Goal: Information Seeking & Learning: Learn about a topic

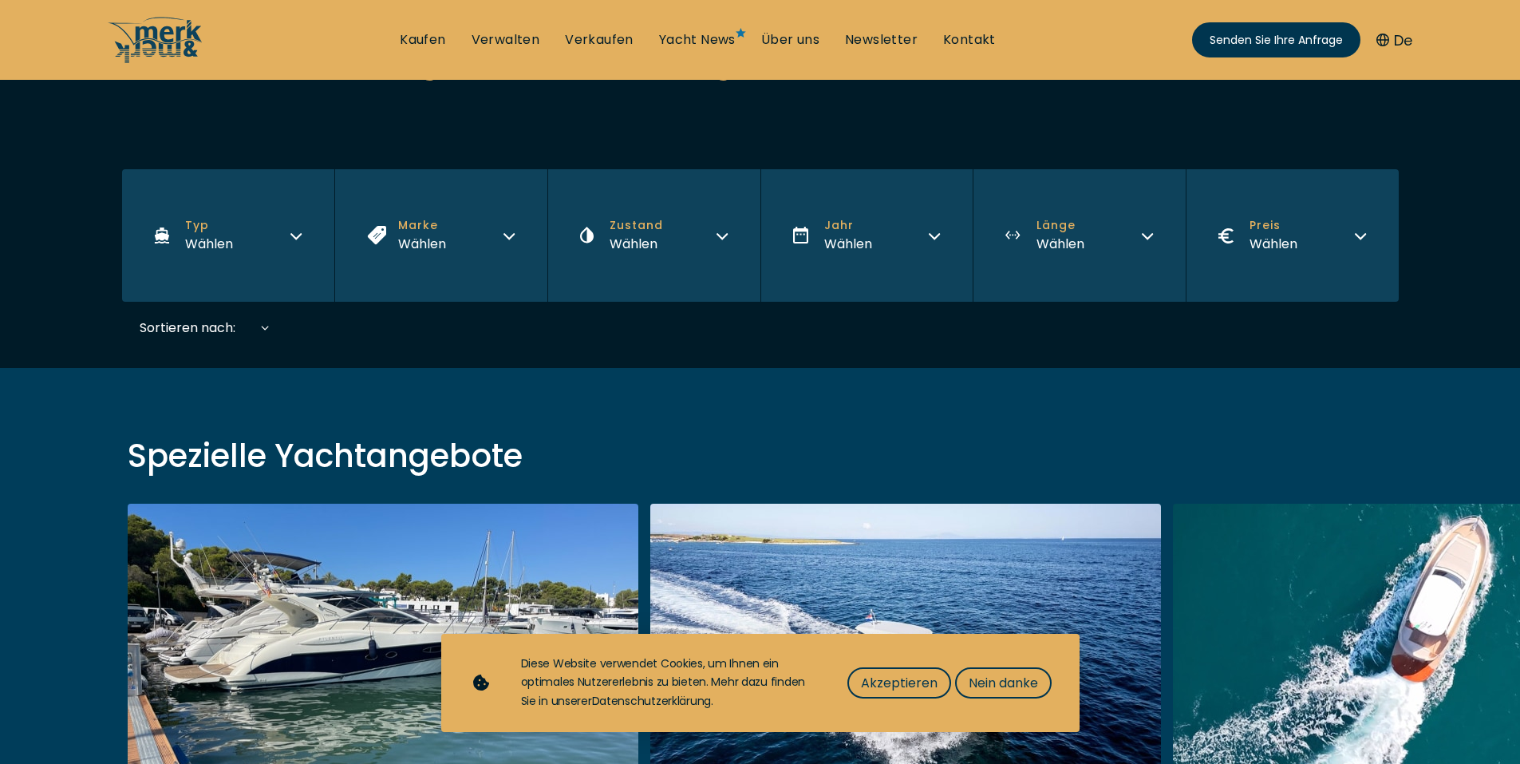
scroll to position [399, 0]
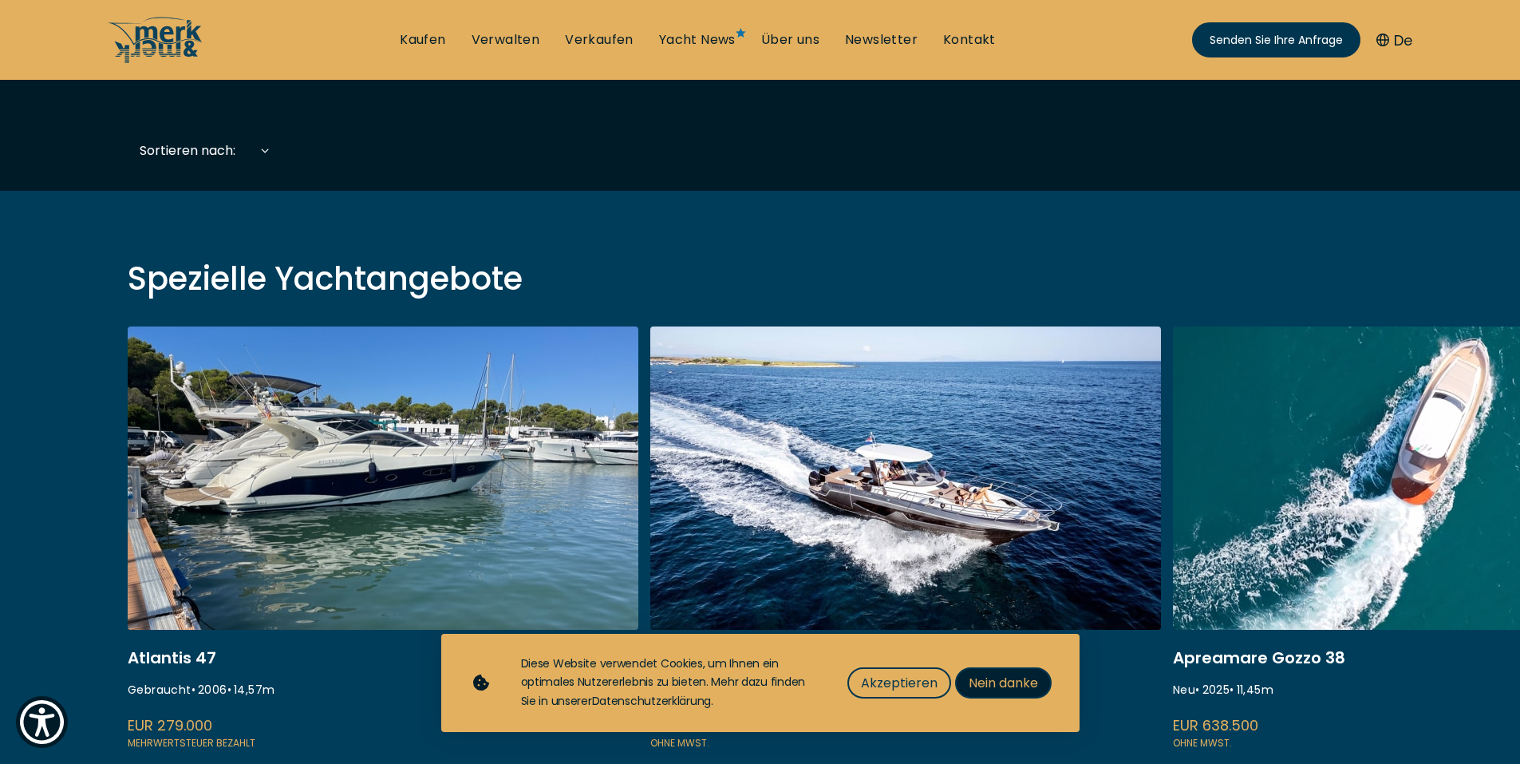
click at [990, 682] on font "Nein danke" at bounding box center [1003, 683] width 69 height 18
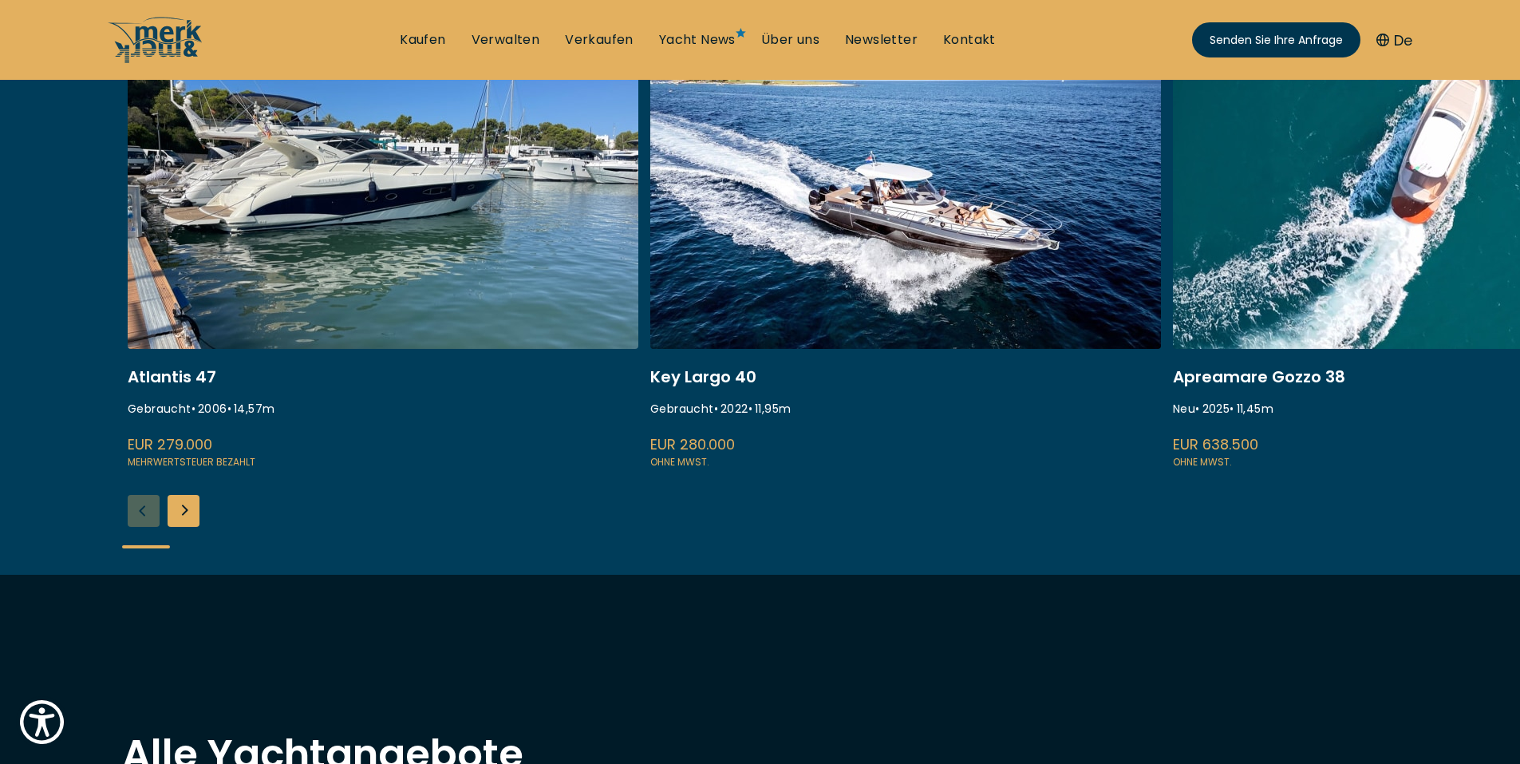
scroll to position [718, 0]
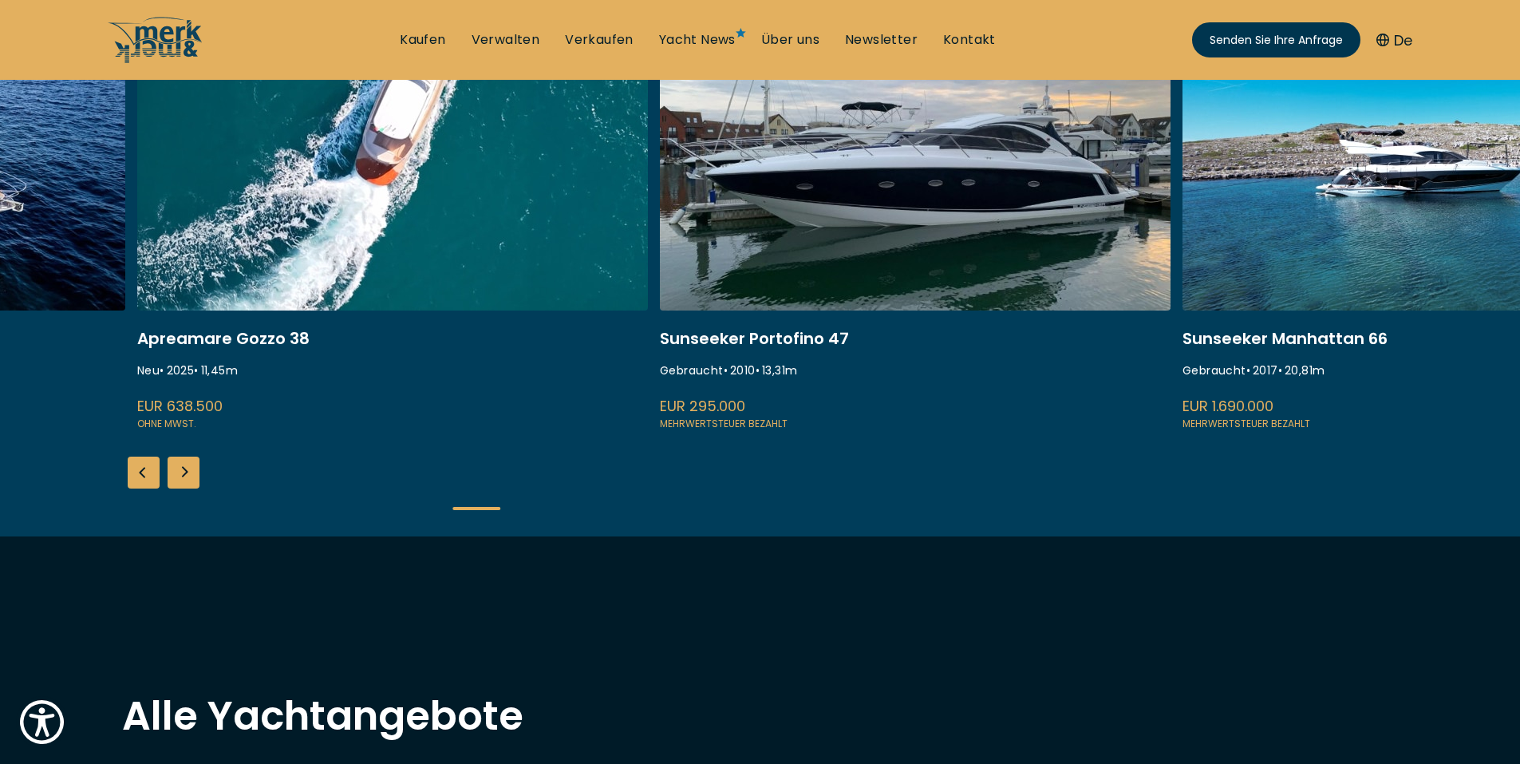
click at [334, 339] on link "Apreamare%20Gozzo%2038" at bounding box center [392, 219] width 511 height 425
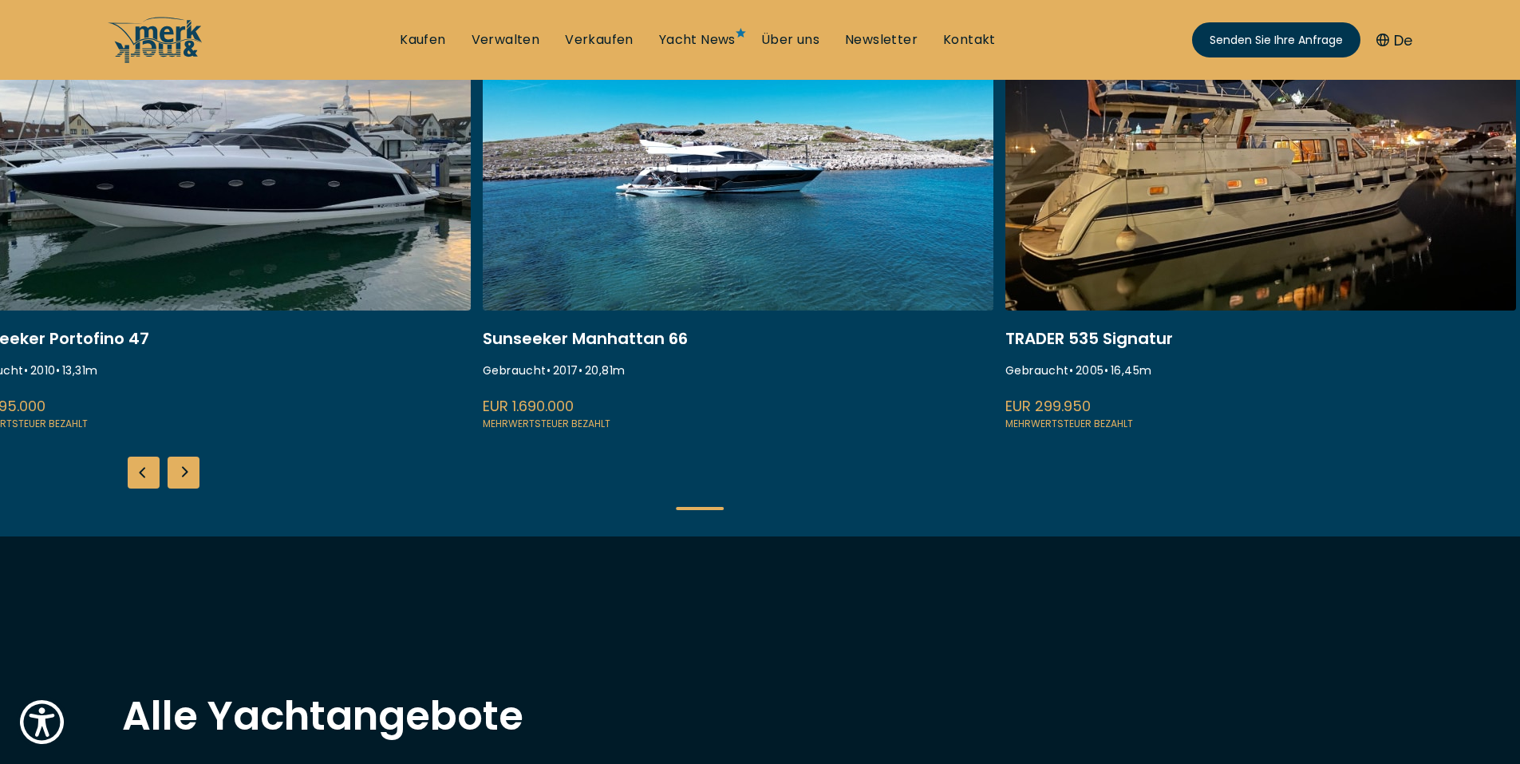
click at [568, 302] on link "Sunseeker%20Manhattan%2066" at bounding box center [738, 219] width 511 height 425
click at [701, 172] on link "Sunseeker%20Manhattan%2066" at bounding box center [738, 219] width 511 height 425
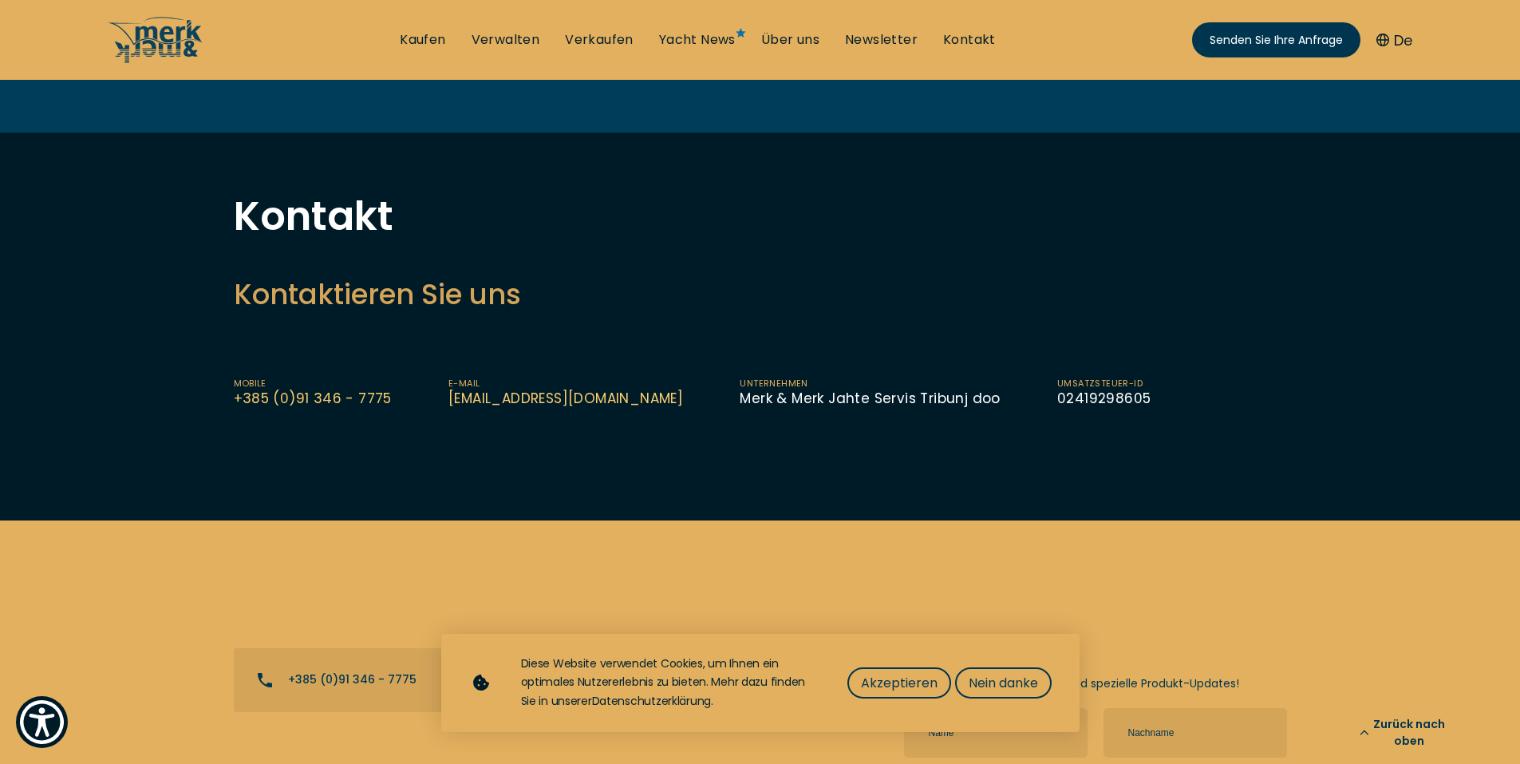
scroll to position [878, 0]
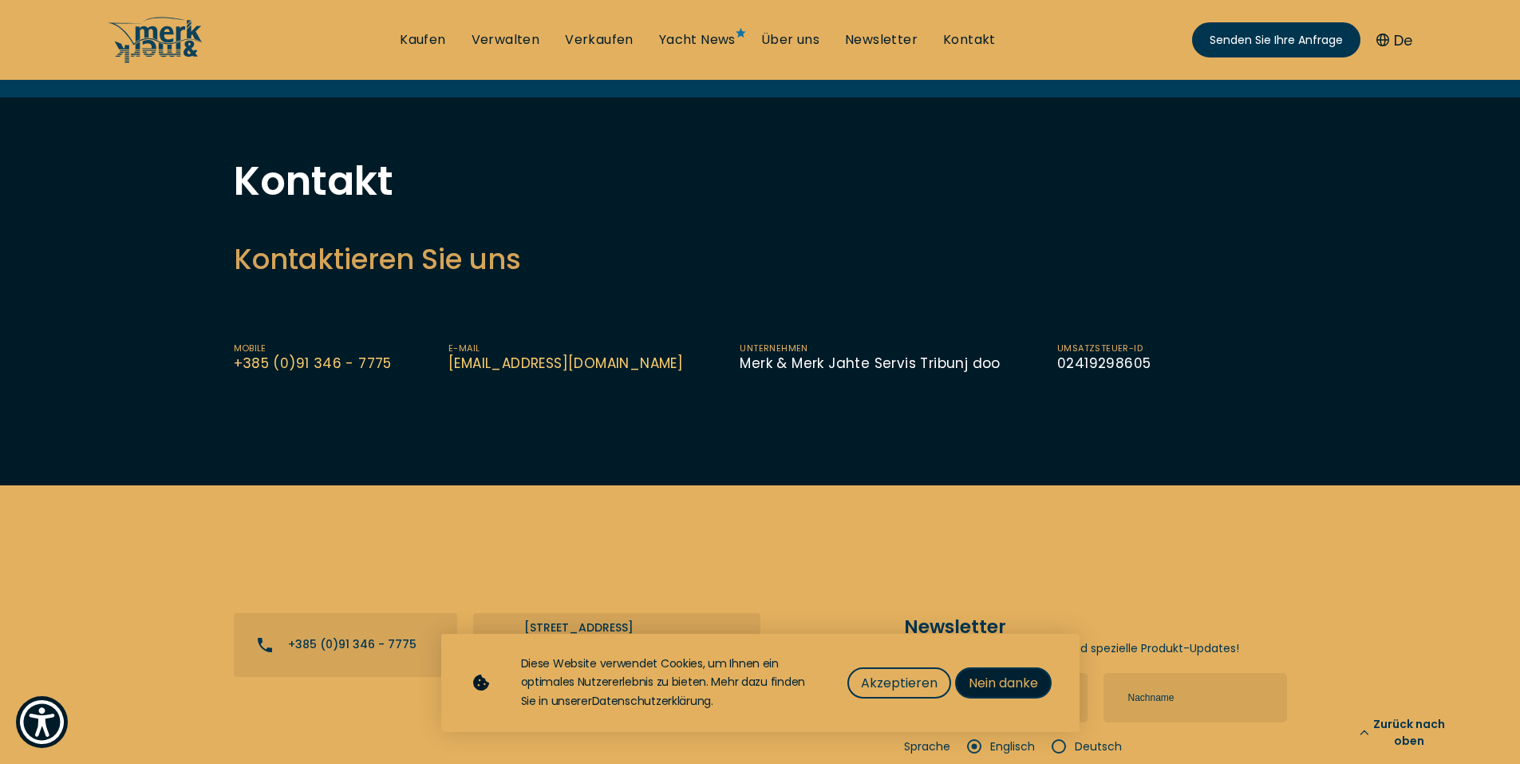
click at [996, 678] on font "Nein danke" at bounding box center [1003, 683] width 69 height 18
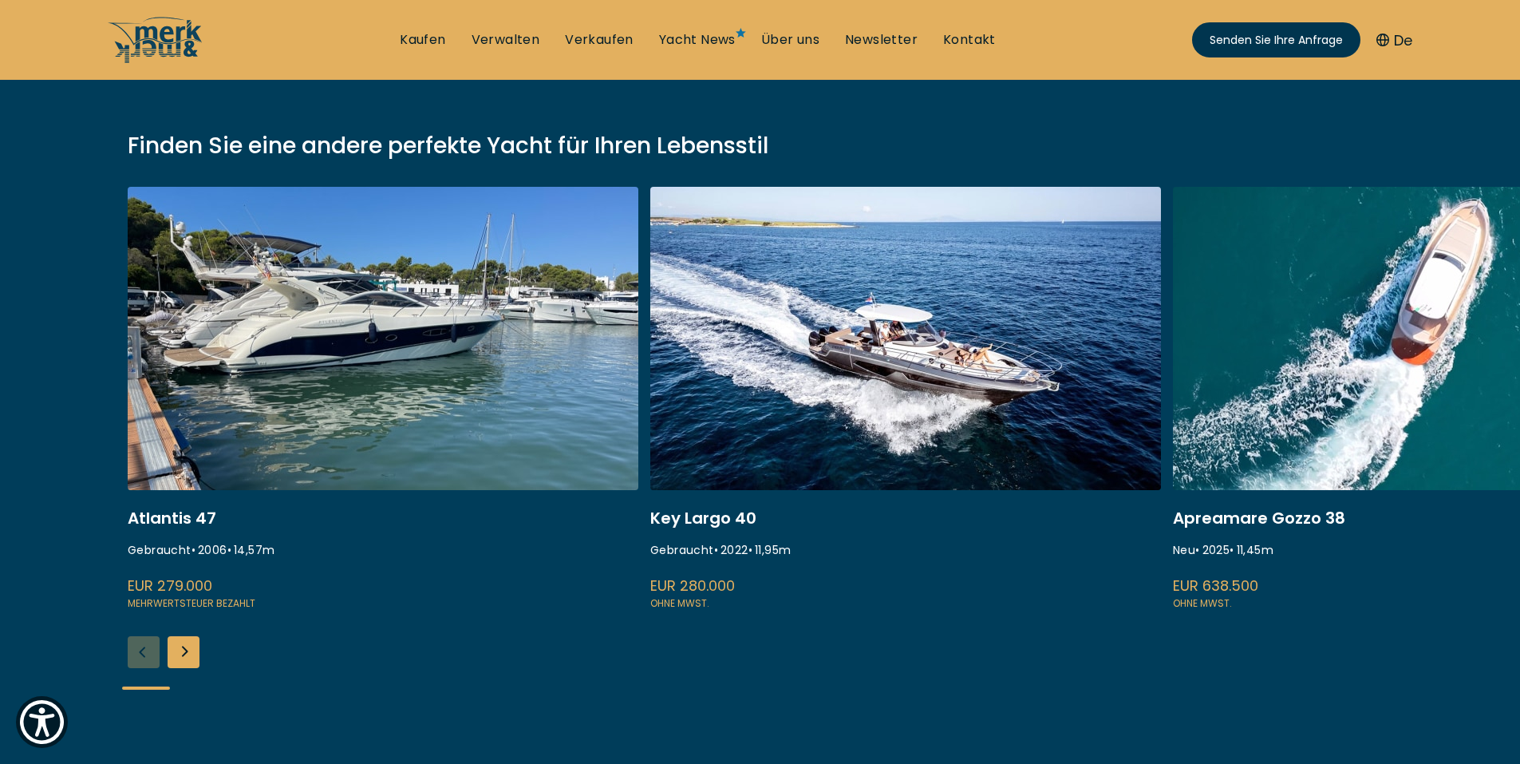
scroll to position [239, 0]
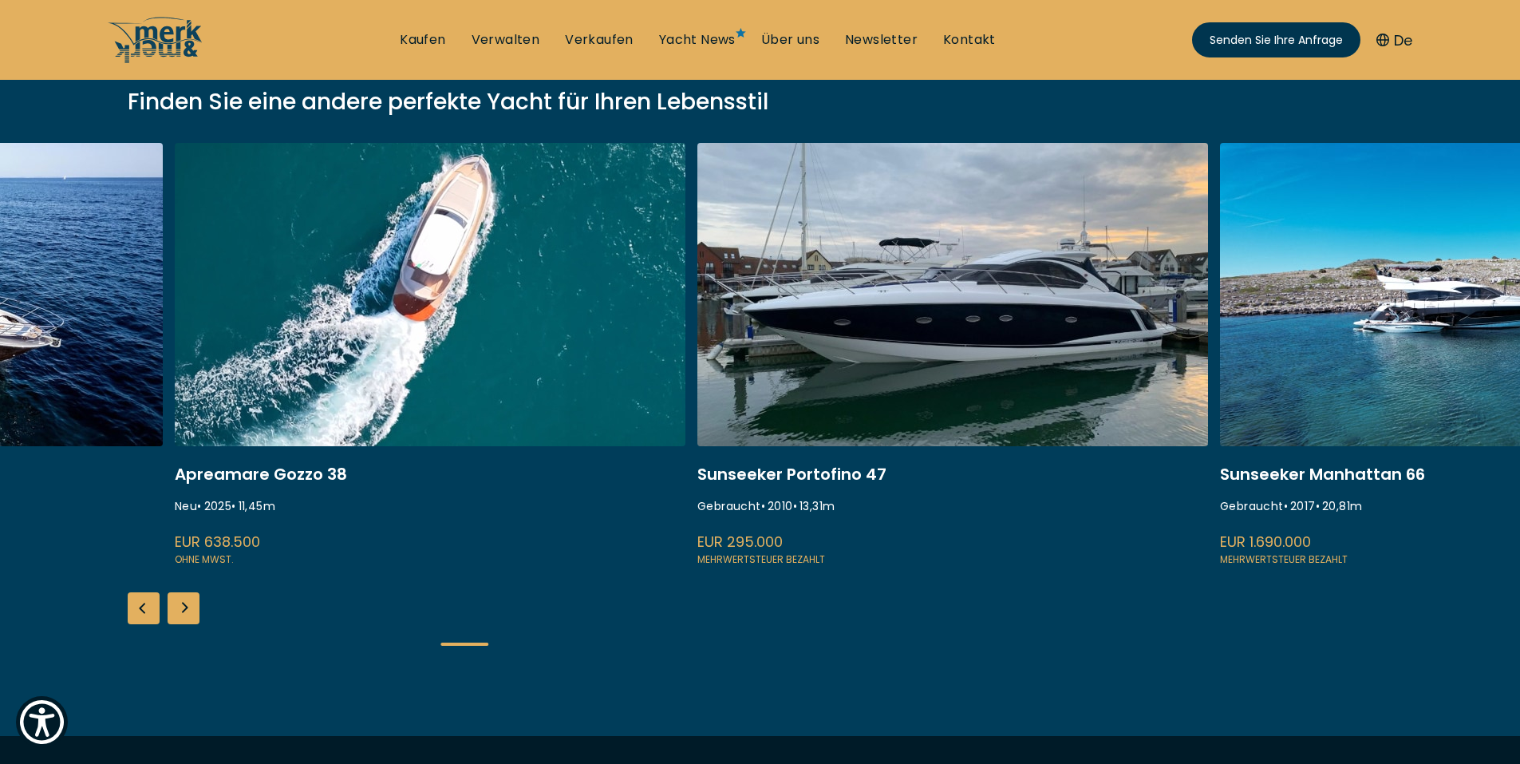
click at [196, 487] on link at bounding box center [430, 355] width 511 height 425
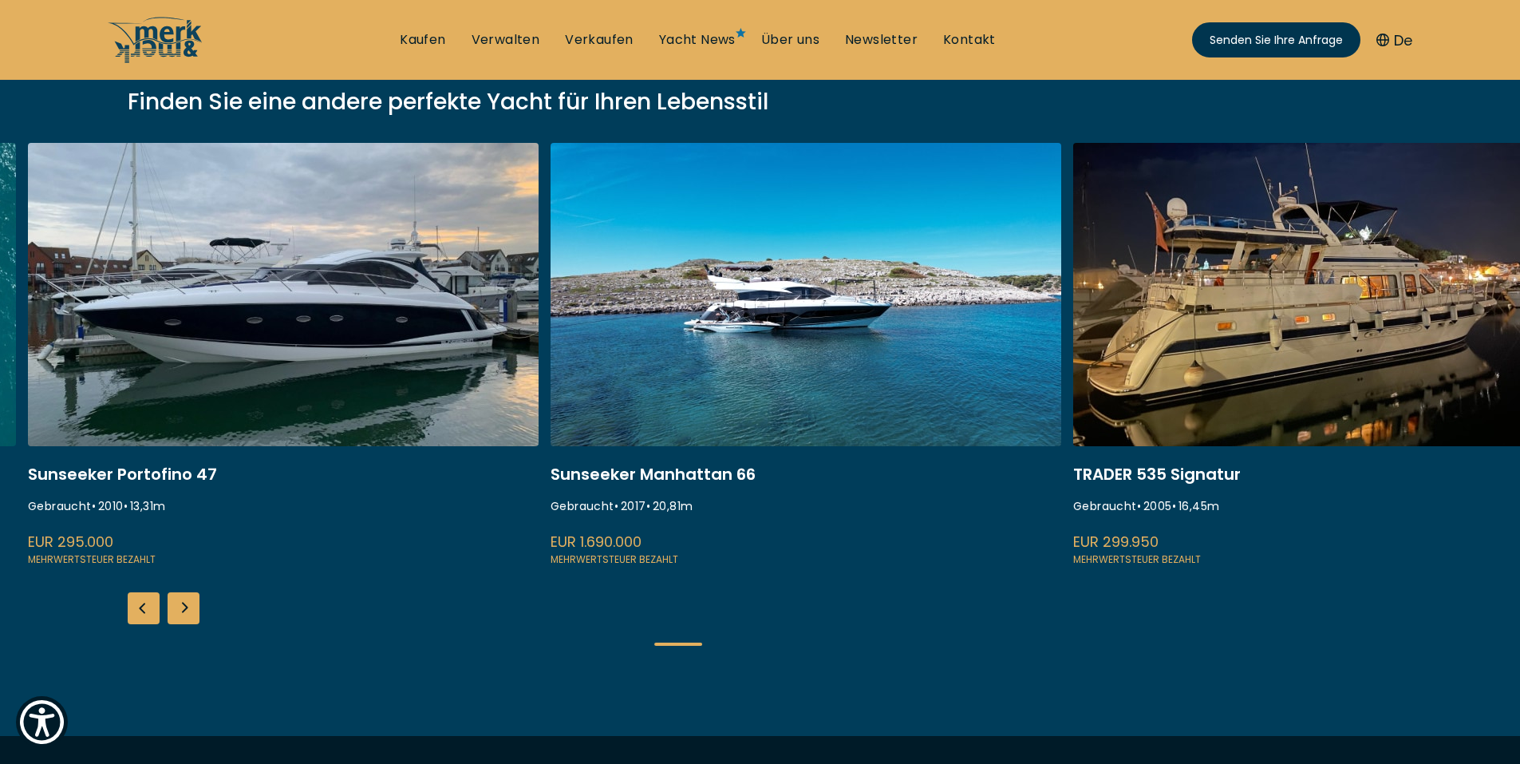
click at [497, 520] on link at bounding box center [283, 355] width 511 height 425
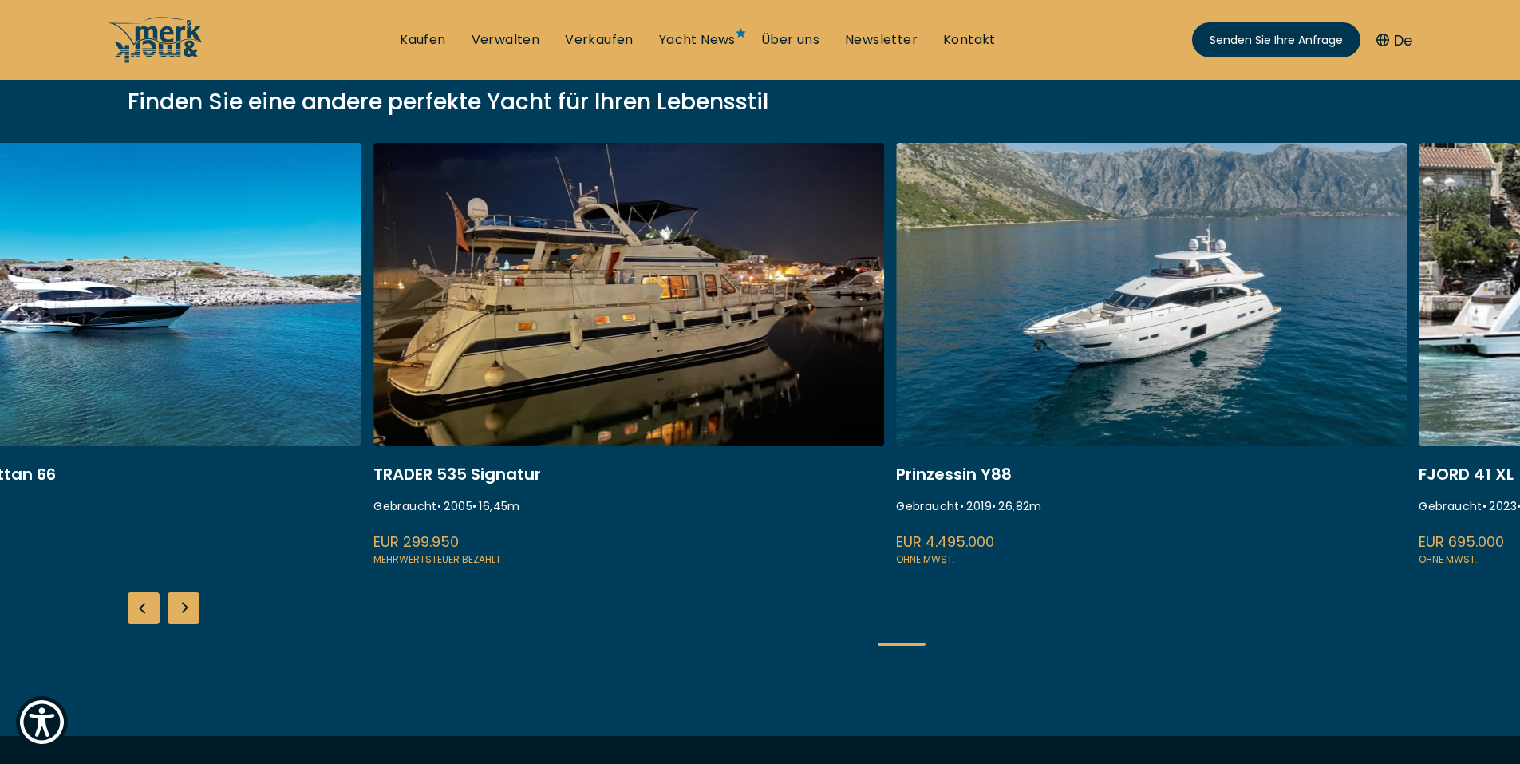
click at [279, 529] on link at bounding box center [106, 355] width 511 height 425
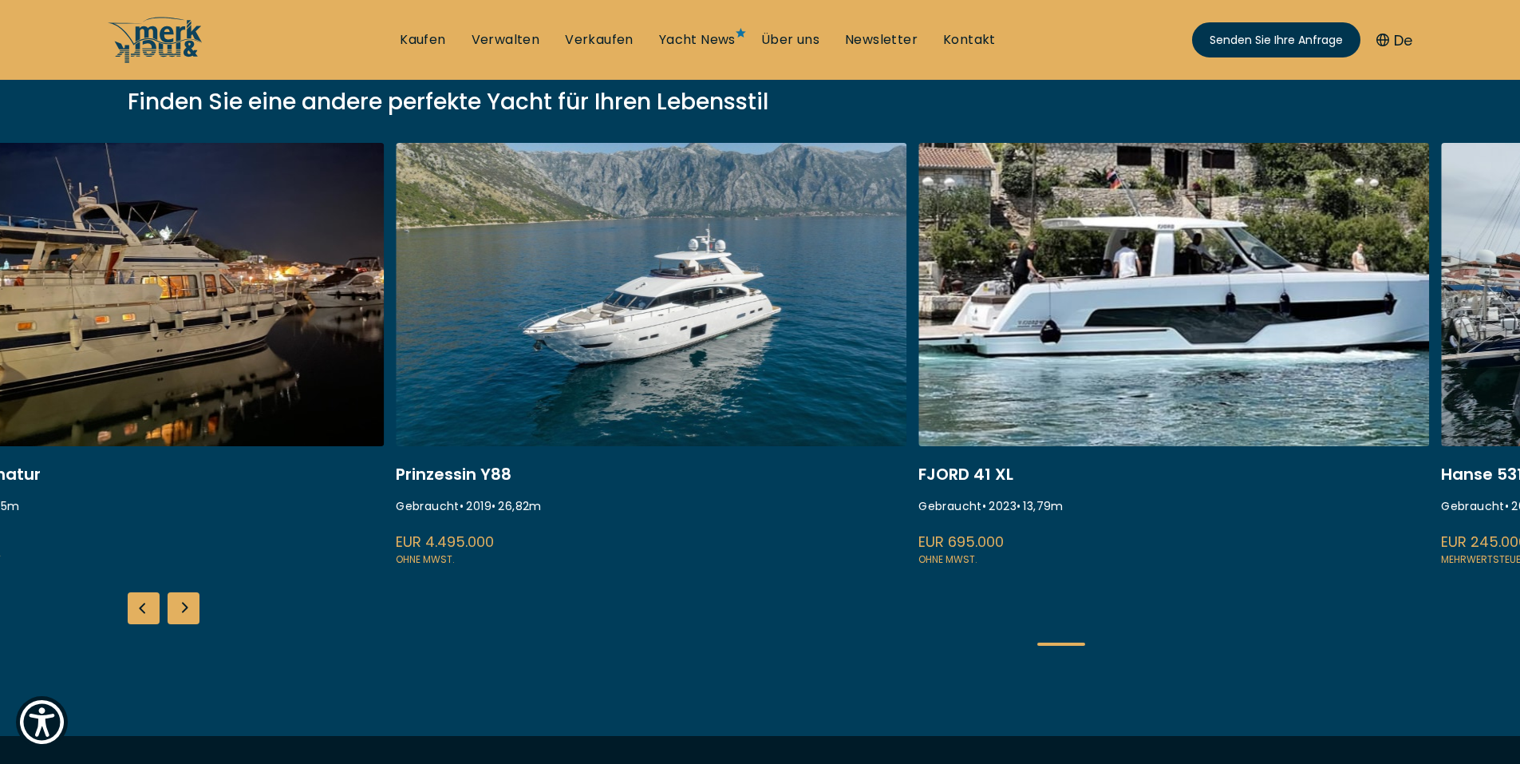
click at [767, 524] on link at bounding box center [651, 355] width 511 height 425
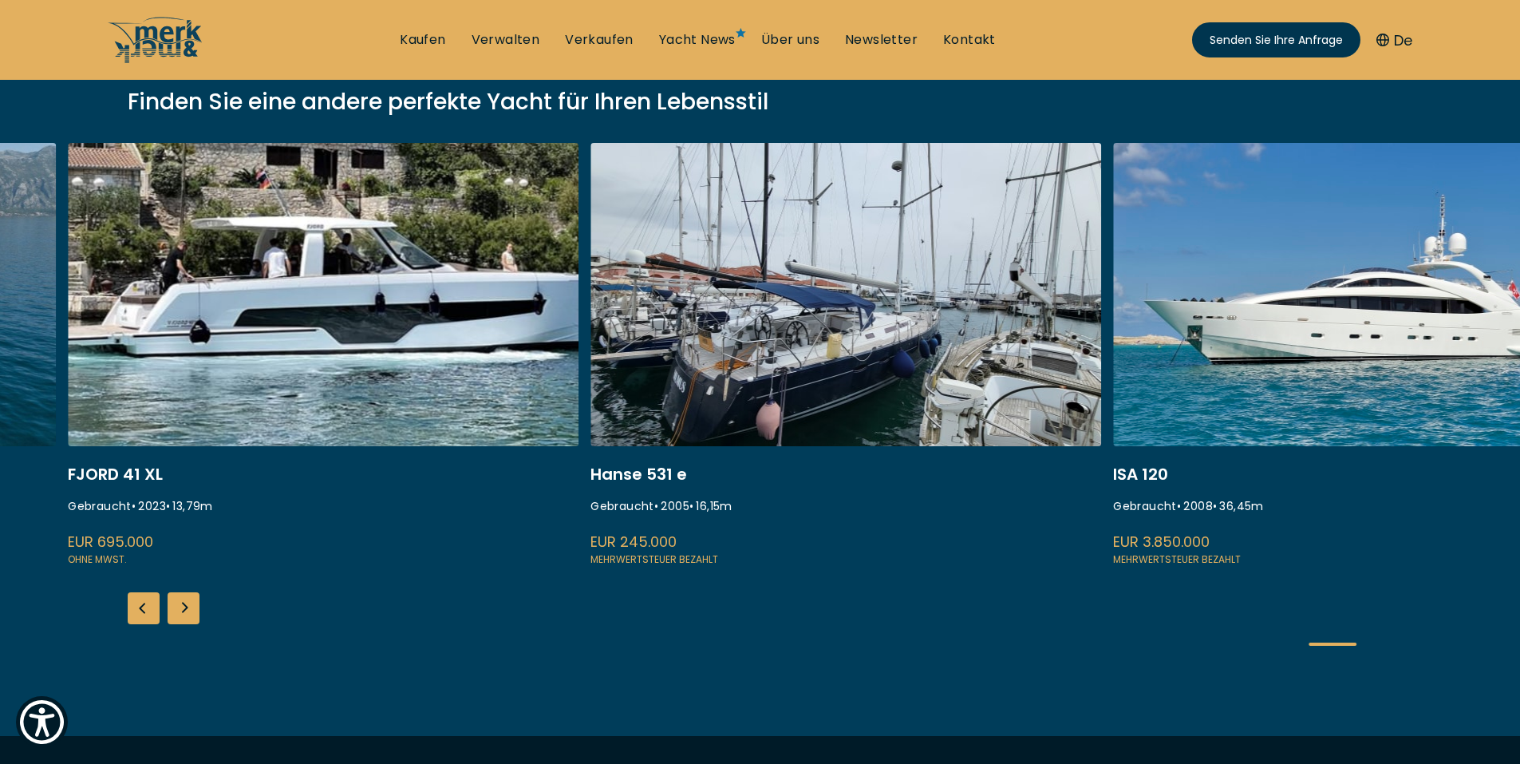
click at [330, 531] on link at bounding box center [323, 355] width 511 height 425
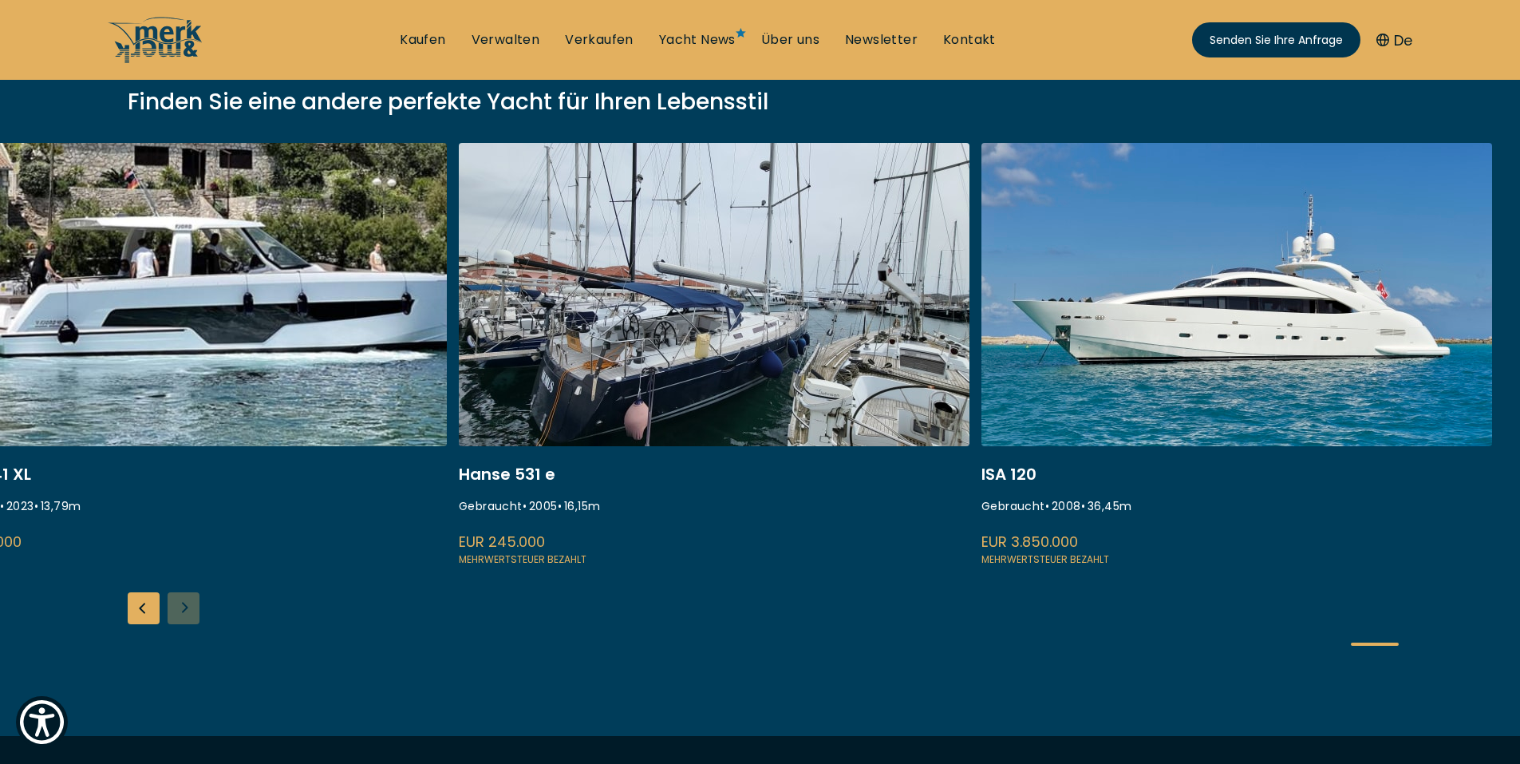
click at [1240, 320] on link at bounding box center [1237, 355] width 511 height 425
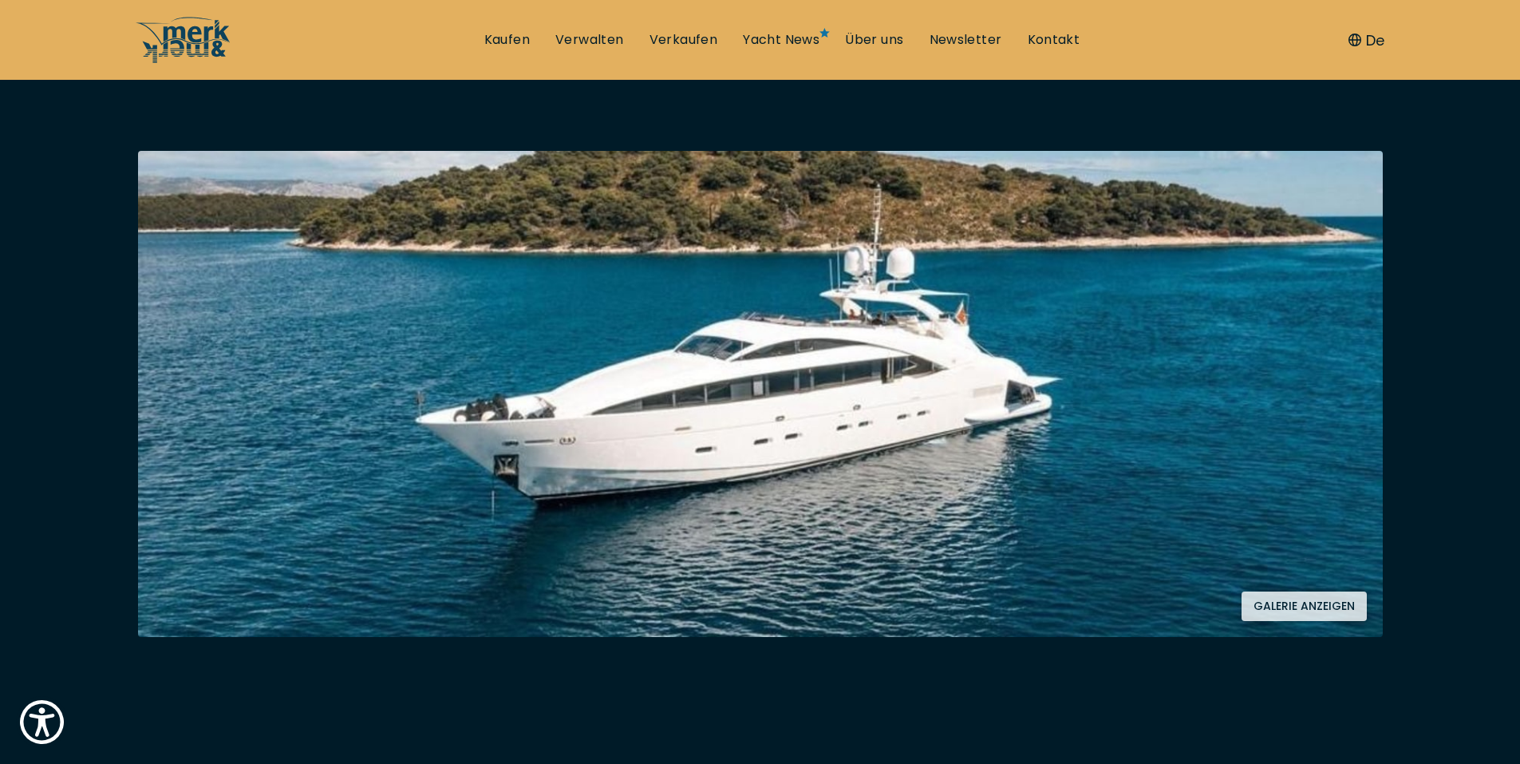
scroll to position [239, 0]
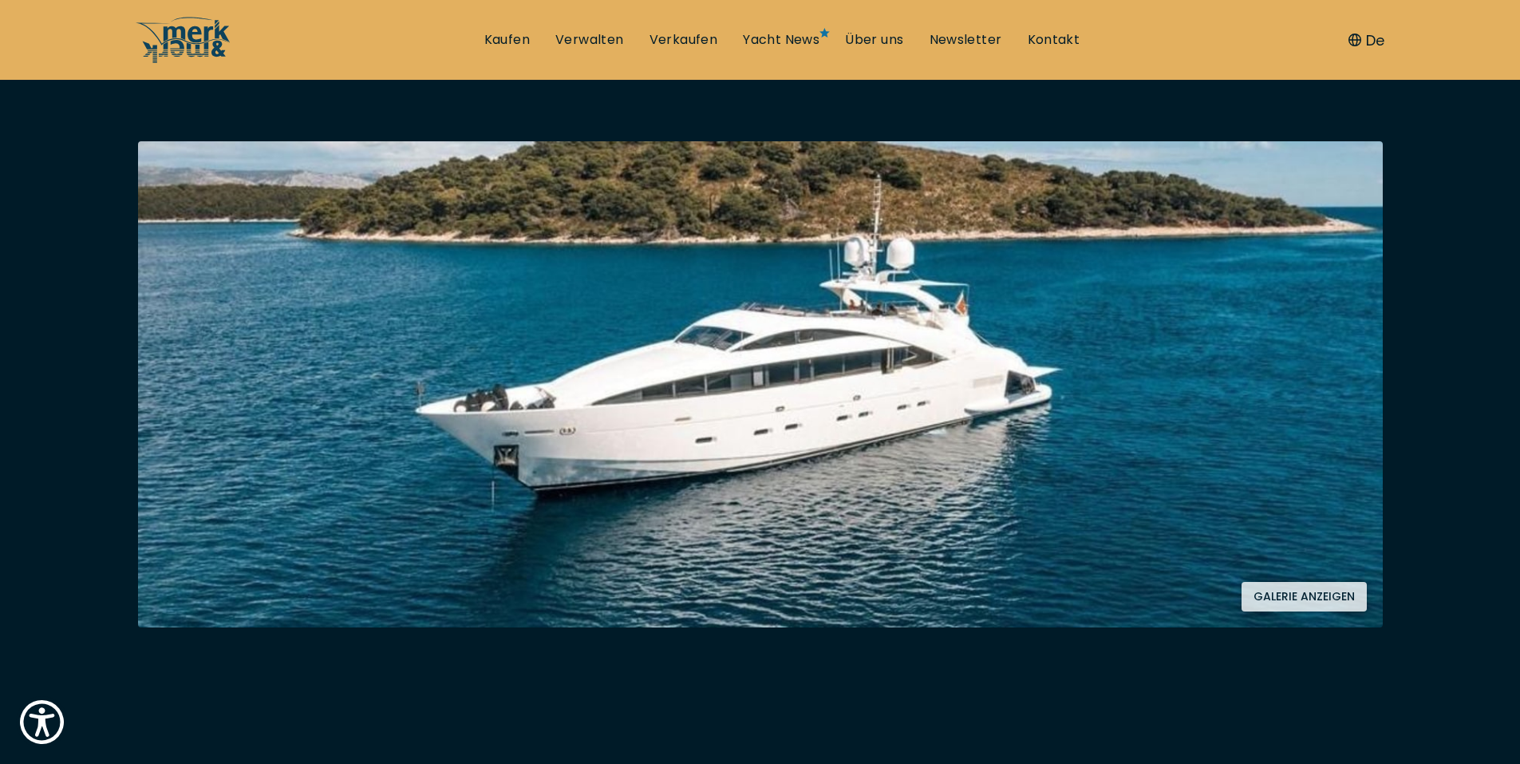
click at [1305, 593] on font "Galerie anzeigen" at bounding box center [1304, 596] width 101 height 16
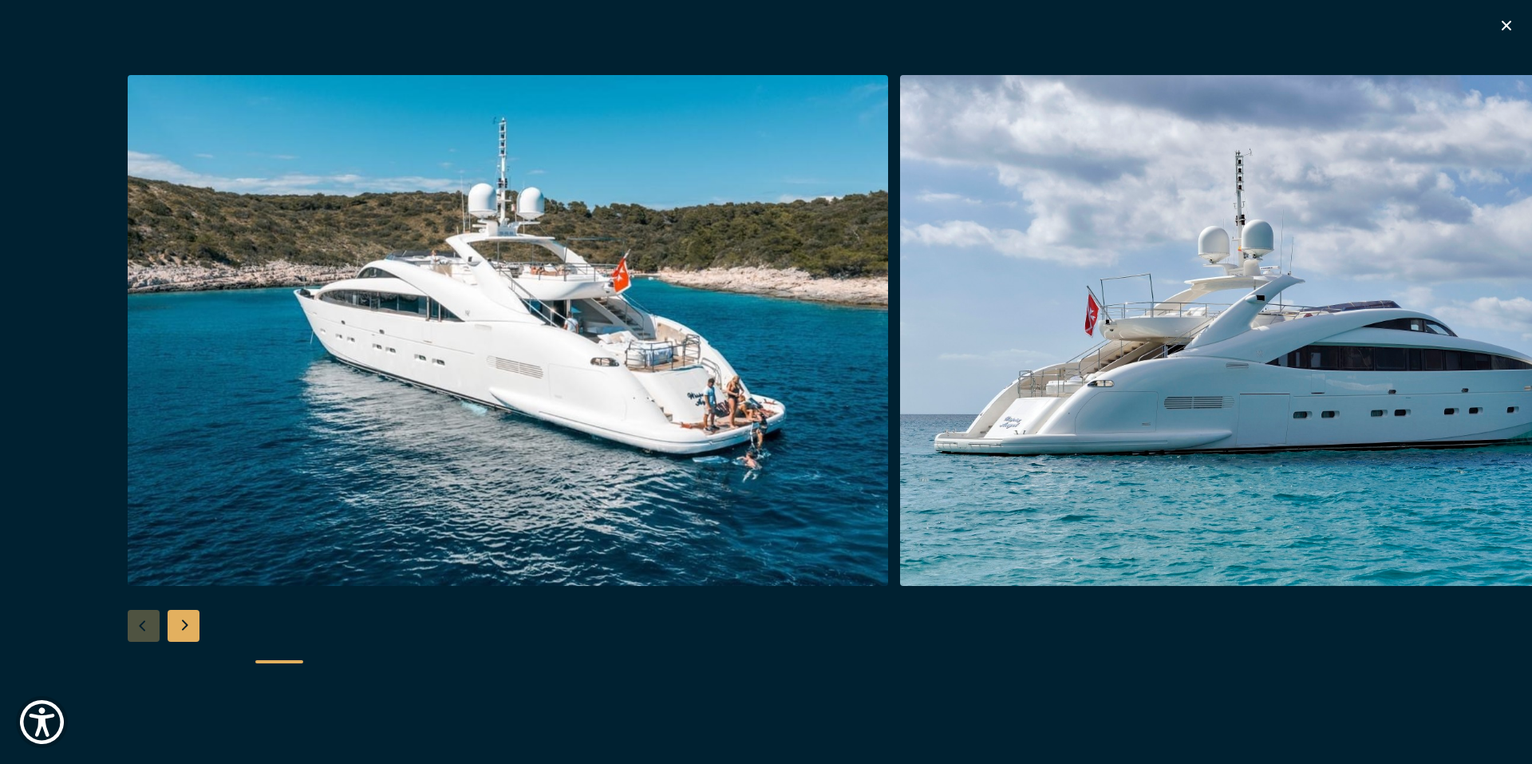
click at [190, 619] on div "Next slide" at bounding box center [184, 626] width 32 height 32
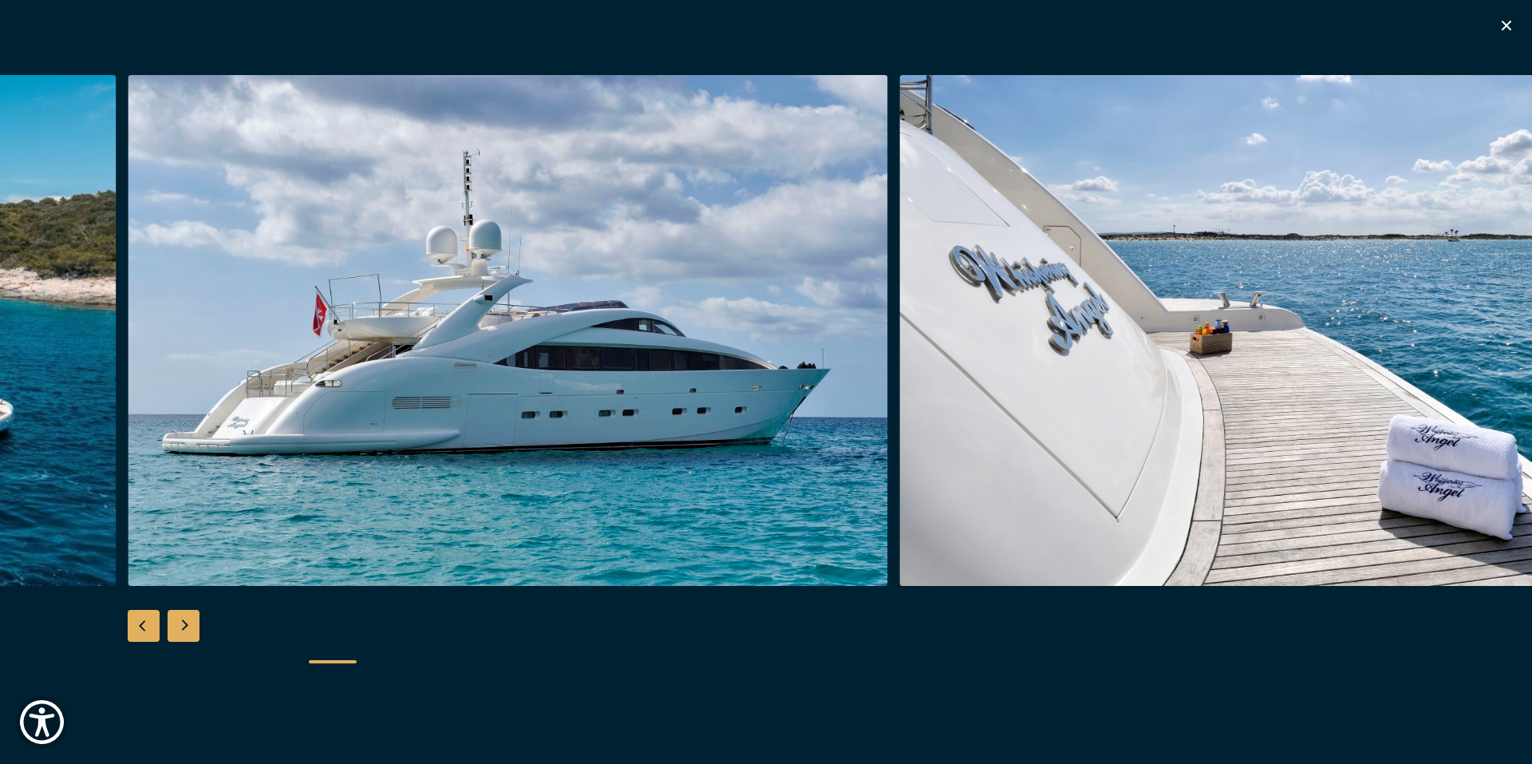
click at [184, 619] on div "Next slide" at bounding box center [184, 626] width 32 height 32
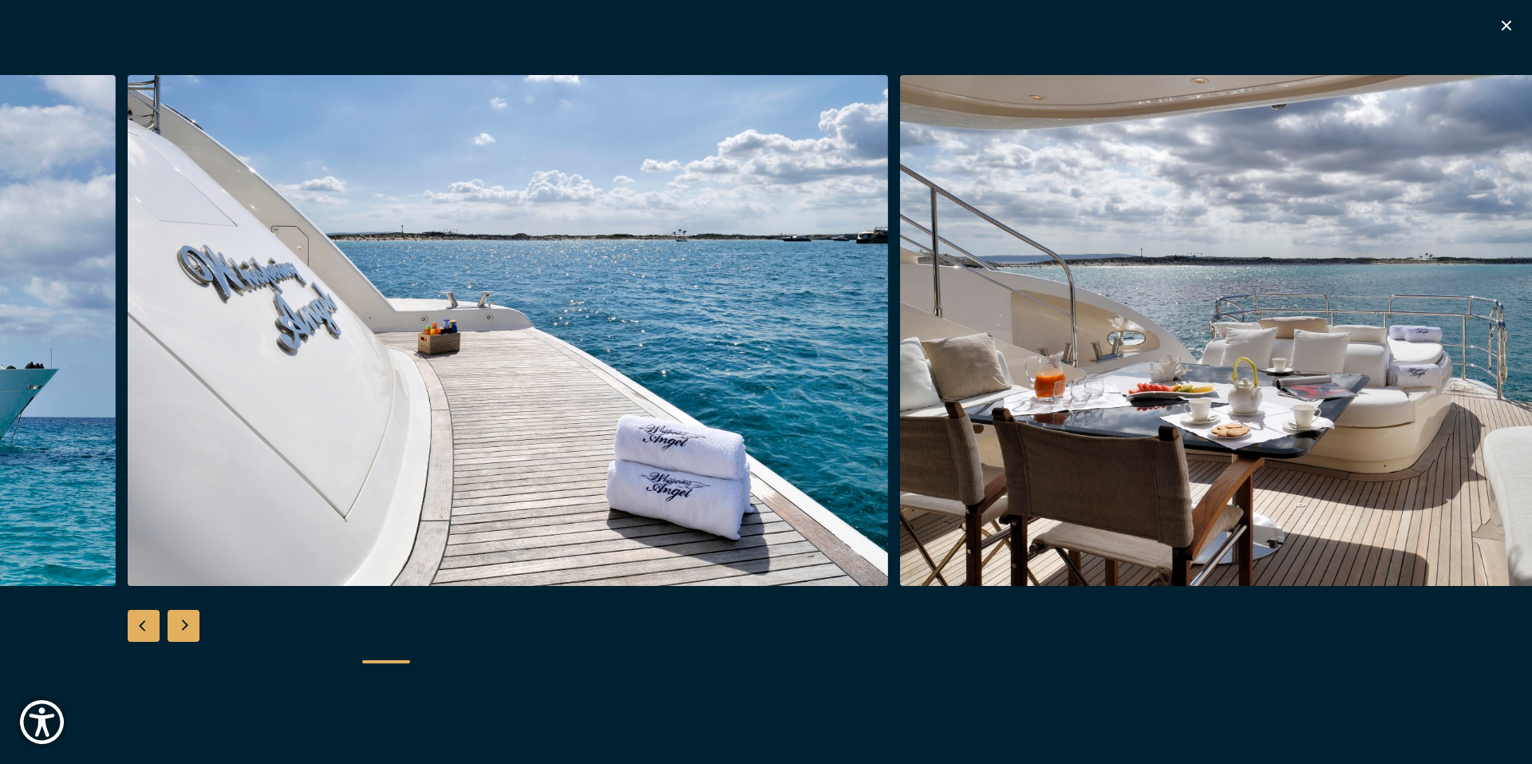
click at [181, 619] on div "Next slide" at bounding box center [184, 626] width 32 height 32
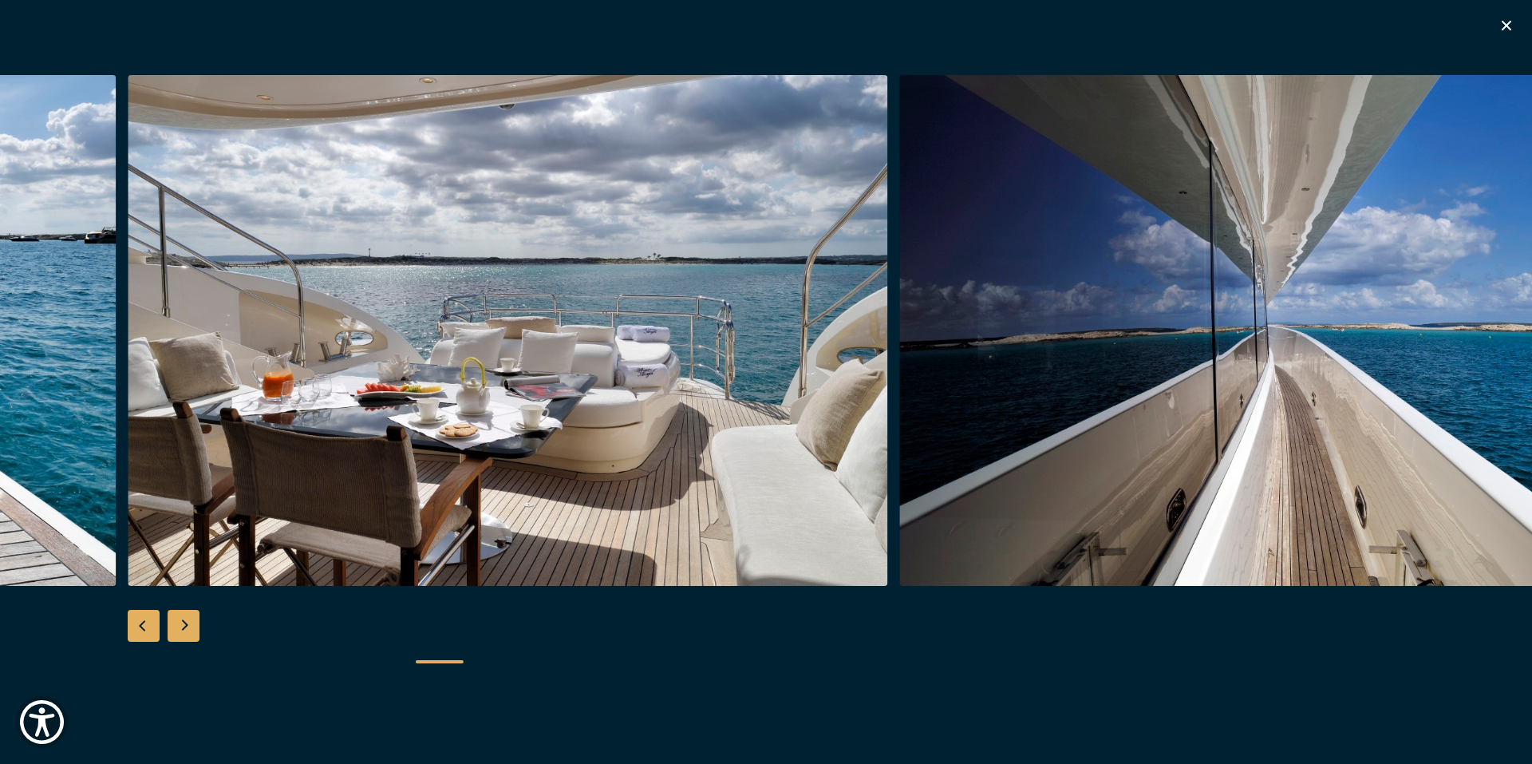
click at [180, 619] on div "Next slide" at bounding box center [184, 626] width 32 height 32
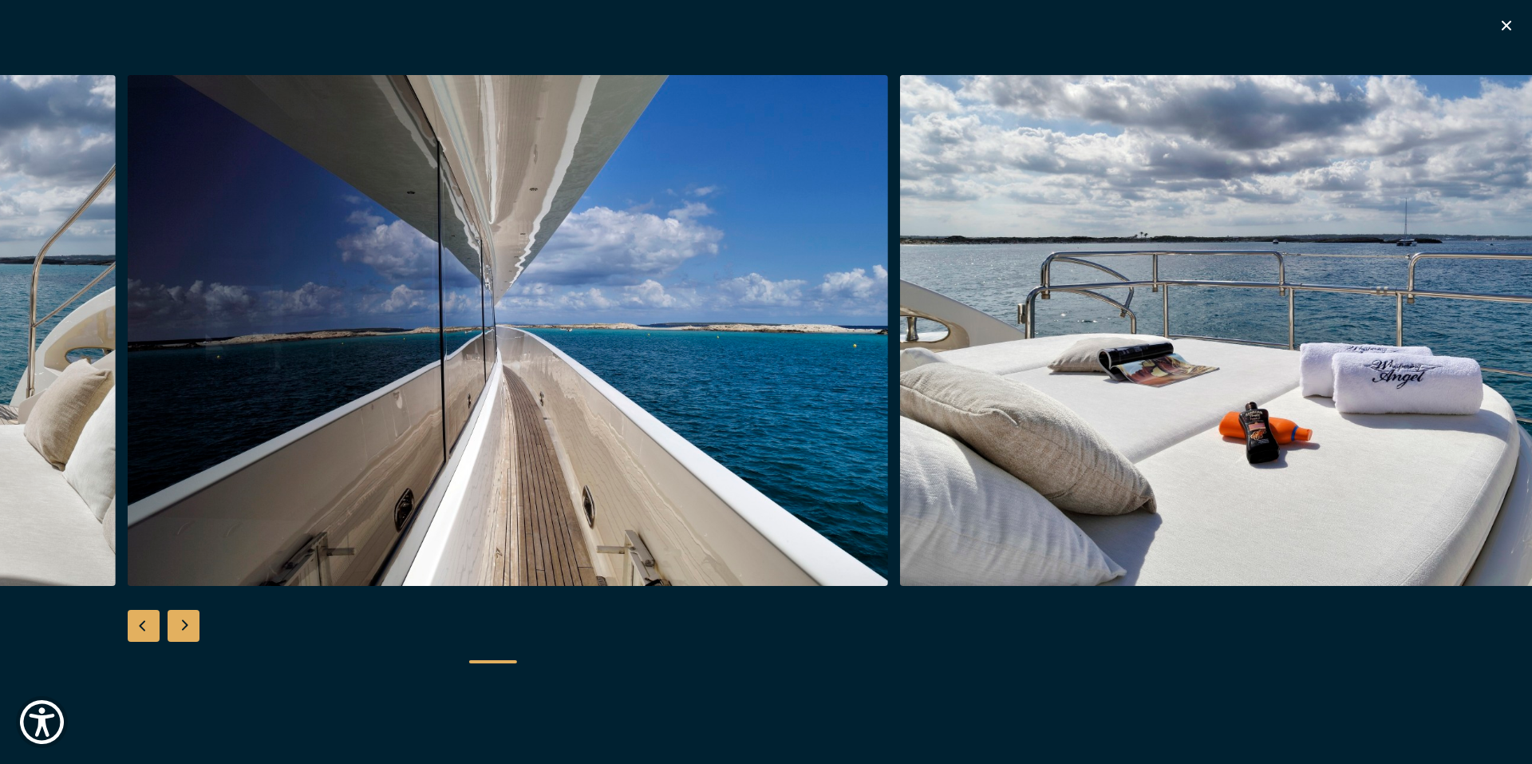
click at [180, 620] on div "Next slide" at bounding box center [184, 626] width 32 height 32
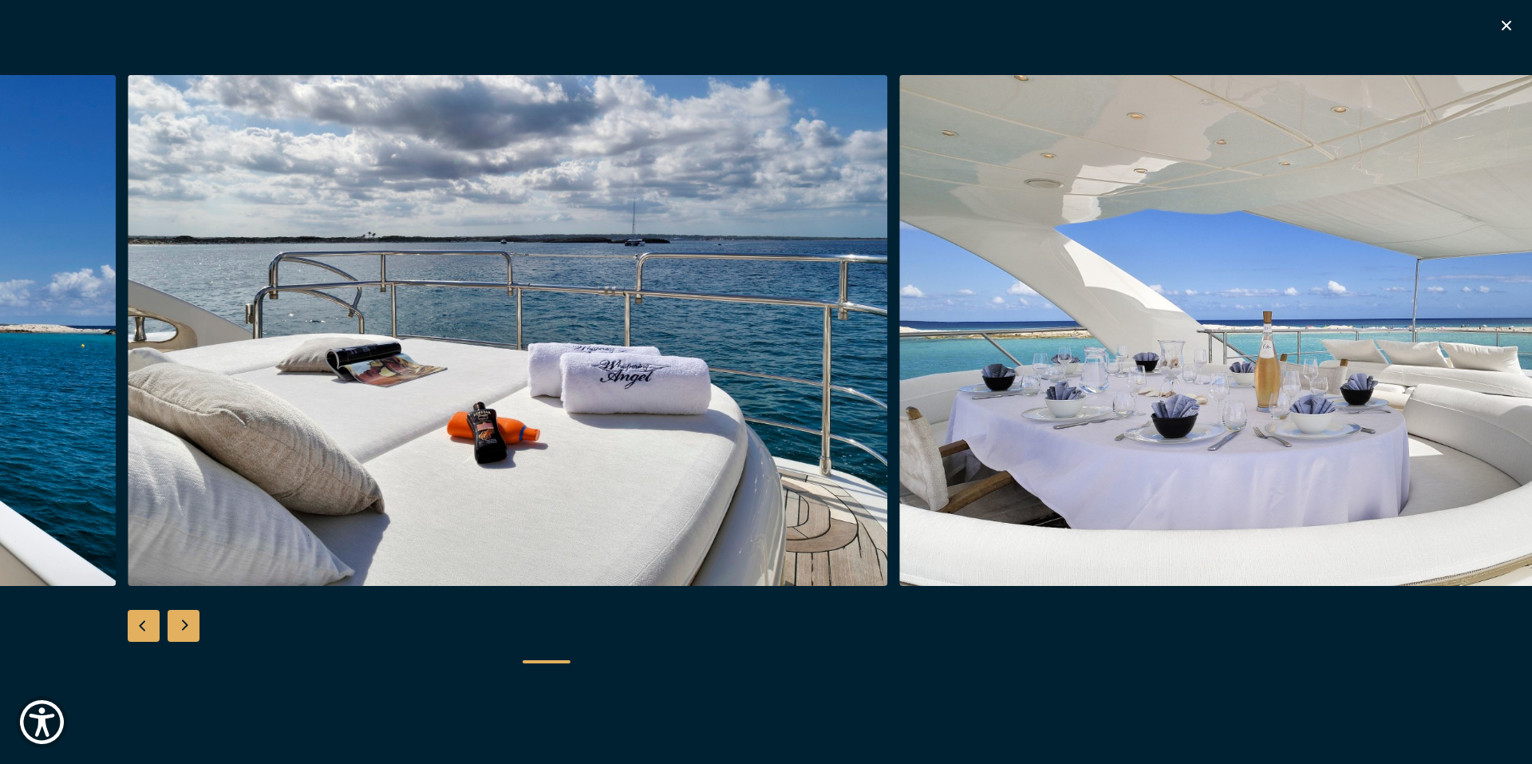
click at [180, 620] on div "Next slide" at bounding box center [184, 626] width 32 height 32
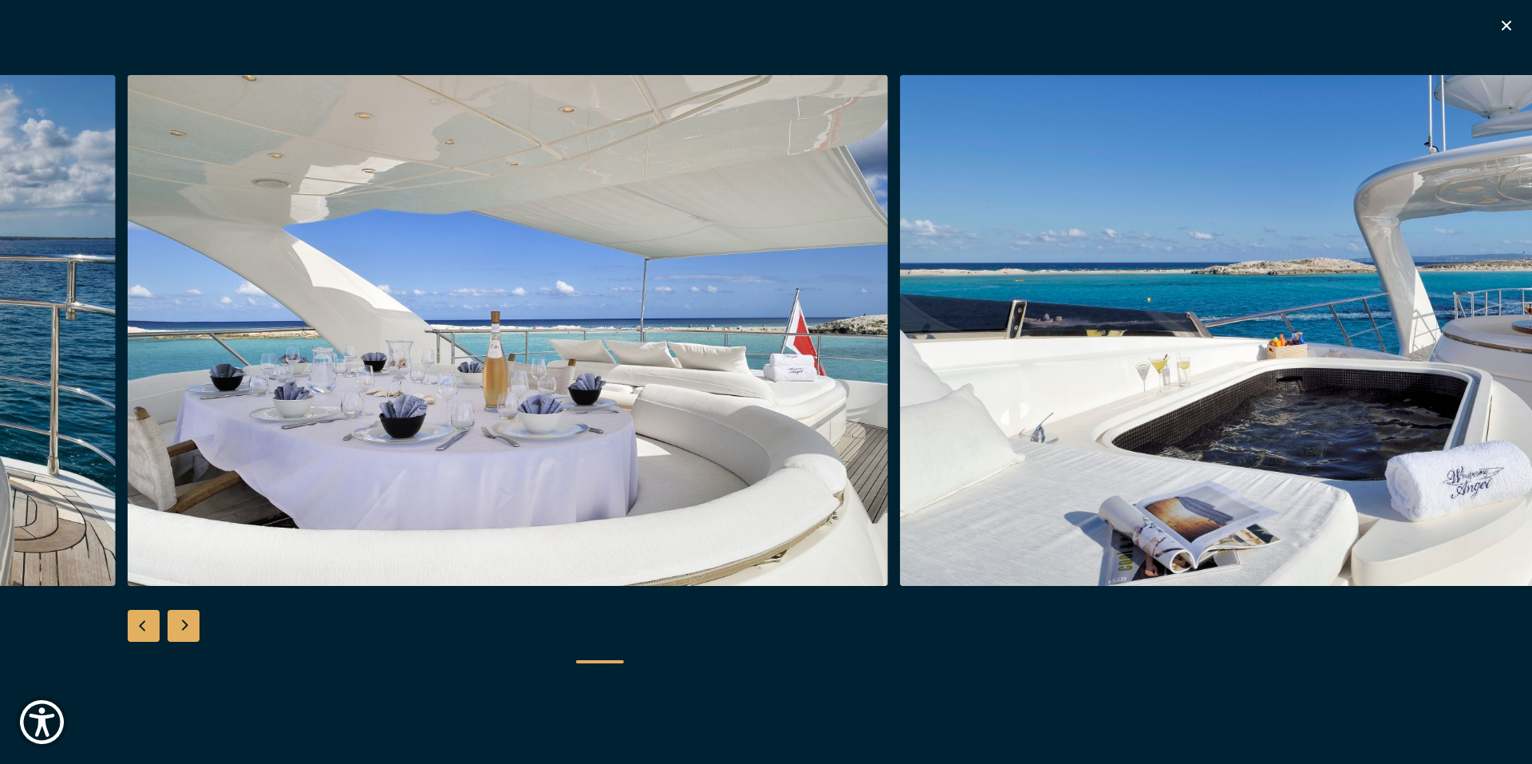
click at [179, 620] on div "Next slide" at bounding box center [184, 626] width 32 height 32
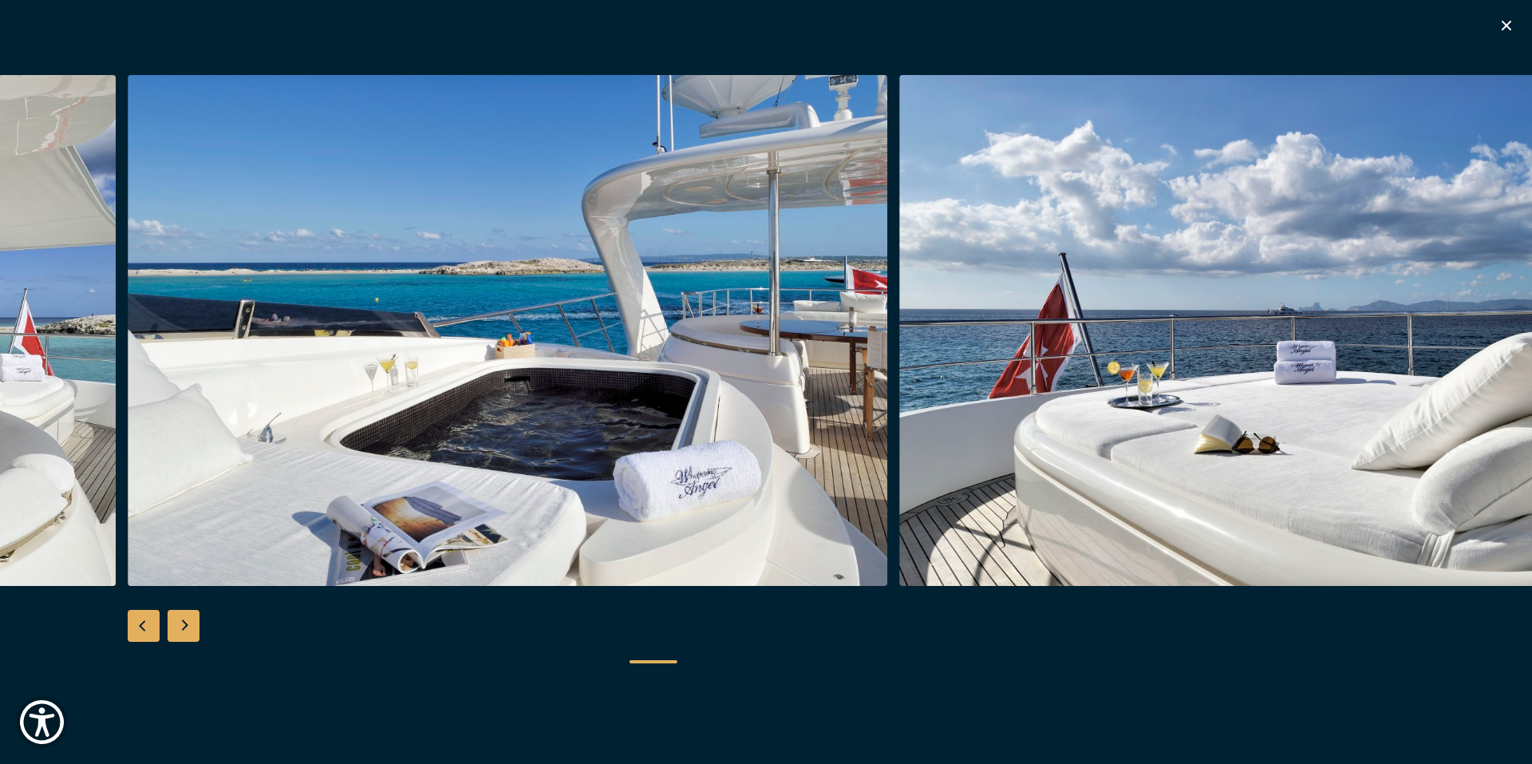
click at [188, 626] on div "Next slide" at bounding box center [184, 626] width 32 height 32
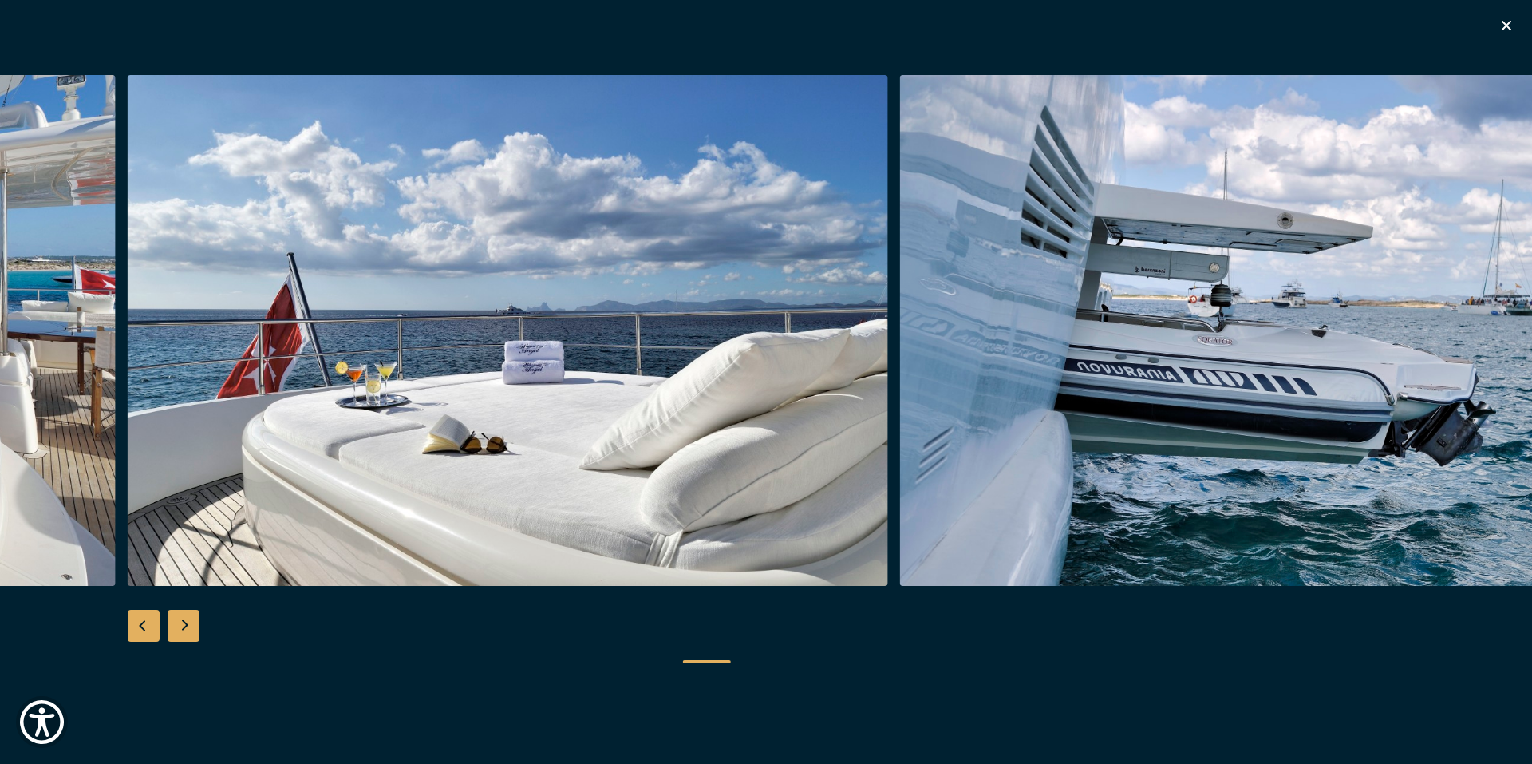
click at [188, 626] on div "Next slide" at bounding box center [184, 626] width 32 height 32
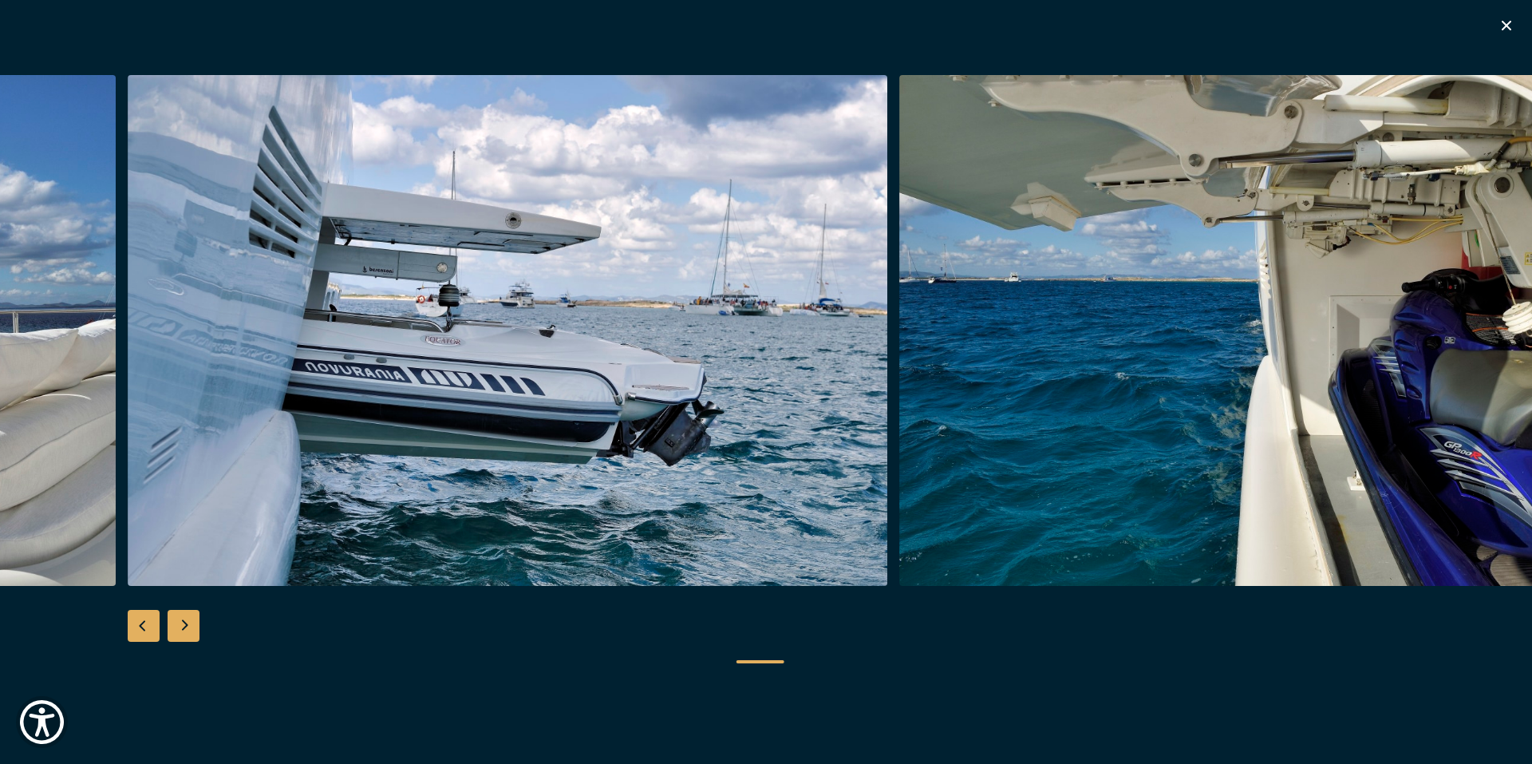
click at [188, 626] on div "Next slide" at bounding box center [184, 626] width 32 height 32
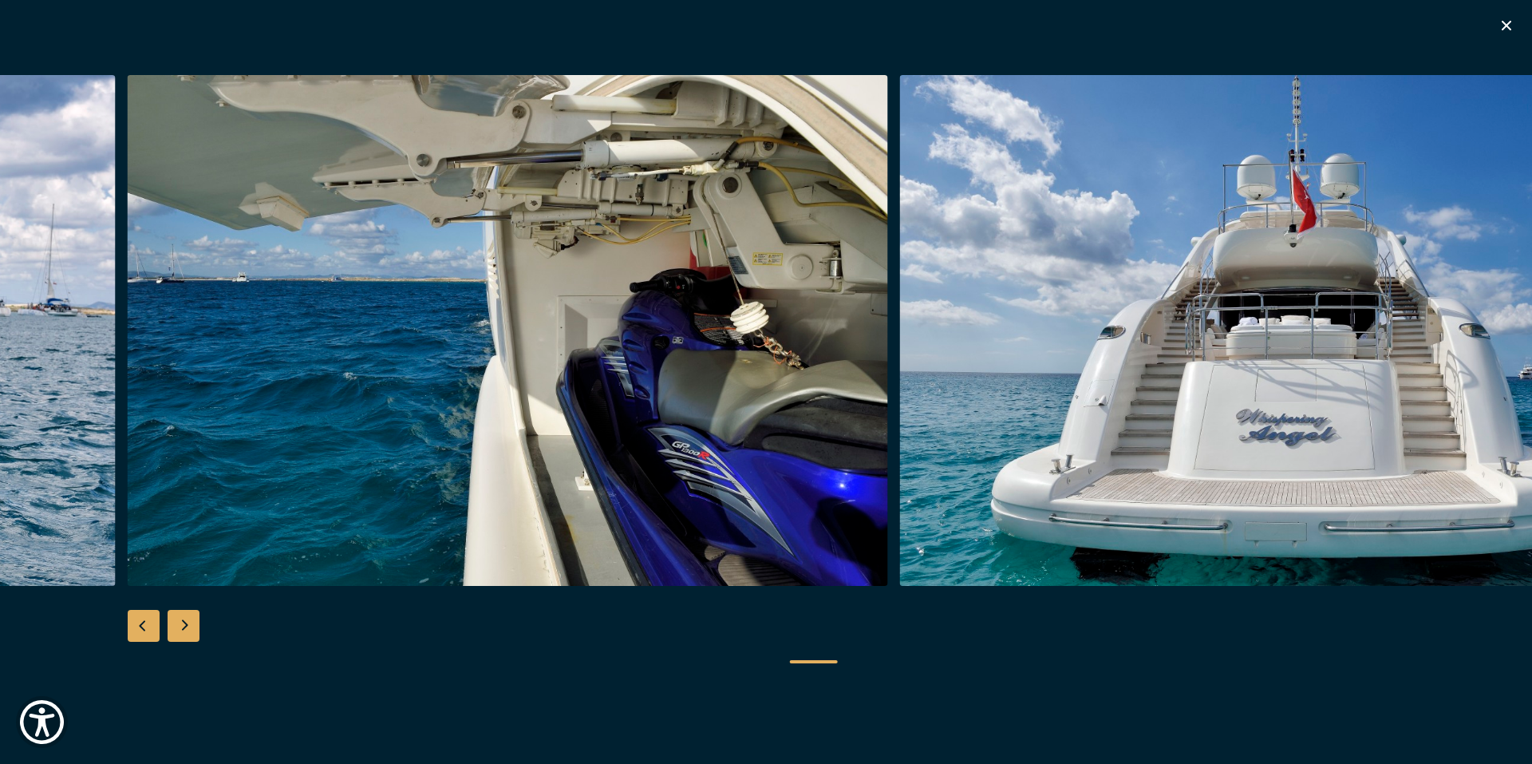
click at [172, 626] on div "Next slide" at bounding box center [184, 626] width 32 height 32
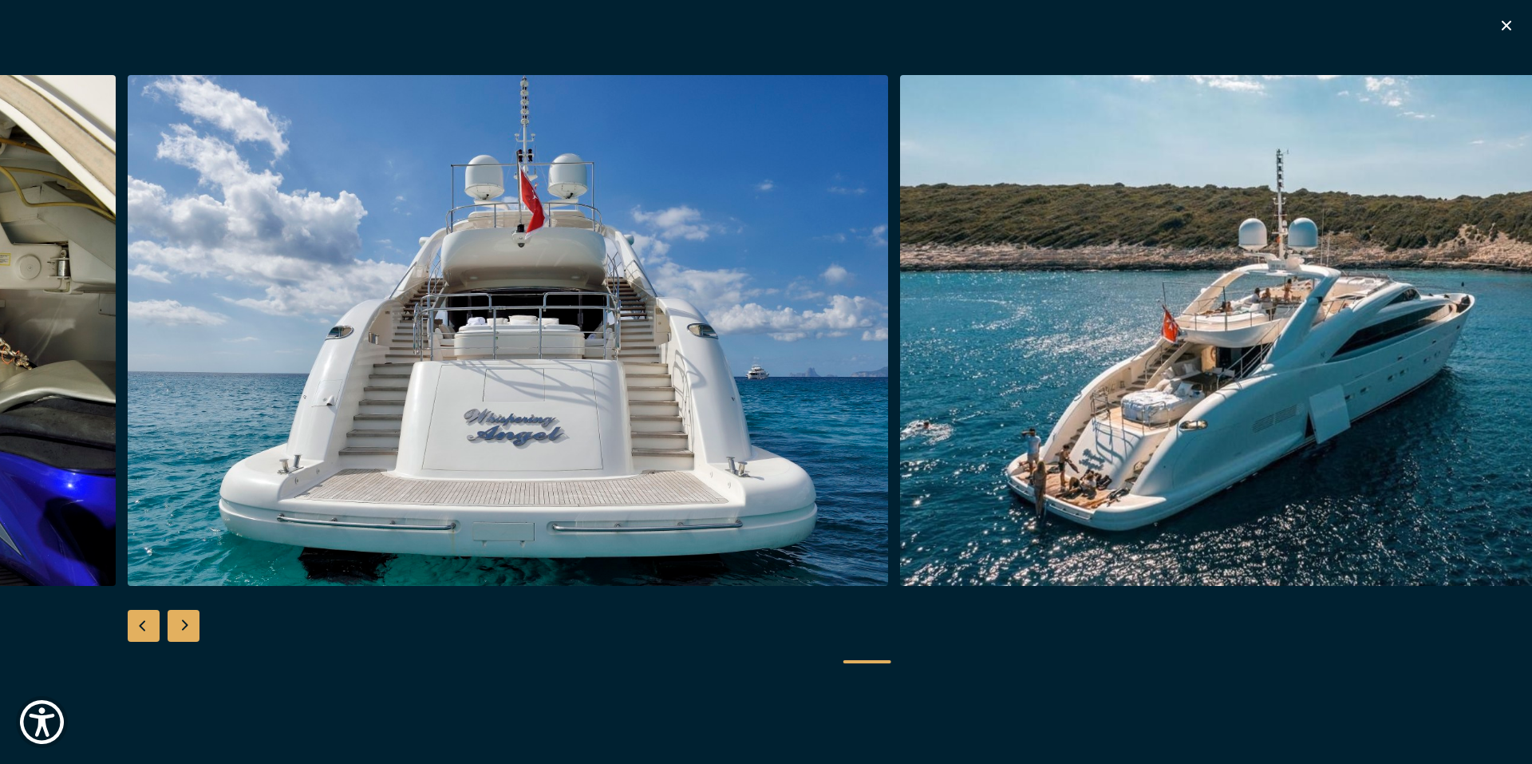
click at [152, 626] on div "Previous slide" at bounding box center [144, 626] width 32 height 32
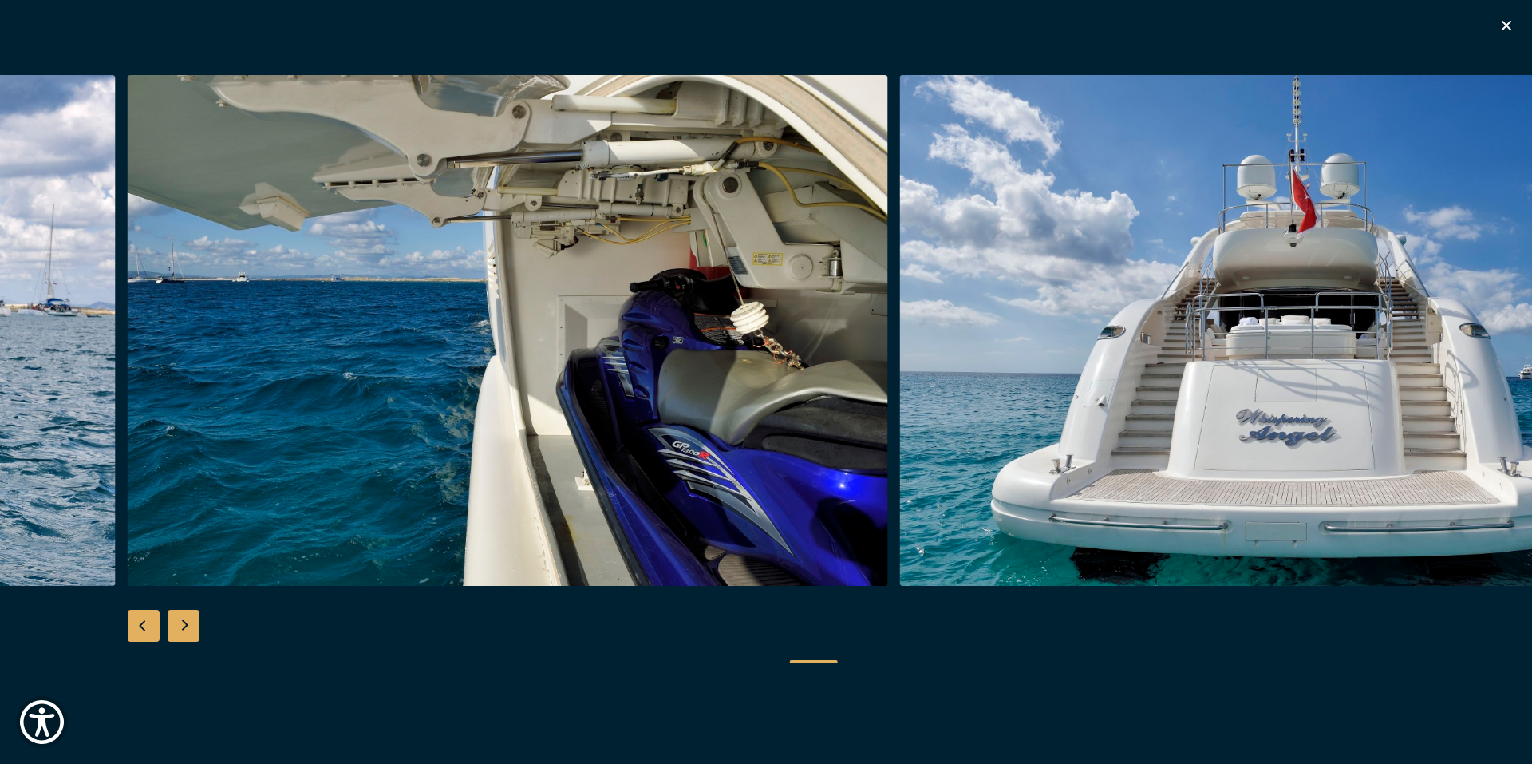
click at [182, 630] on div "Next slide" at bounding box center [184, 626] width 32 height 32
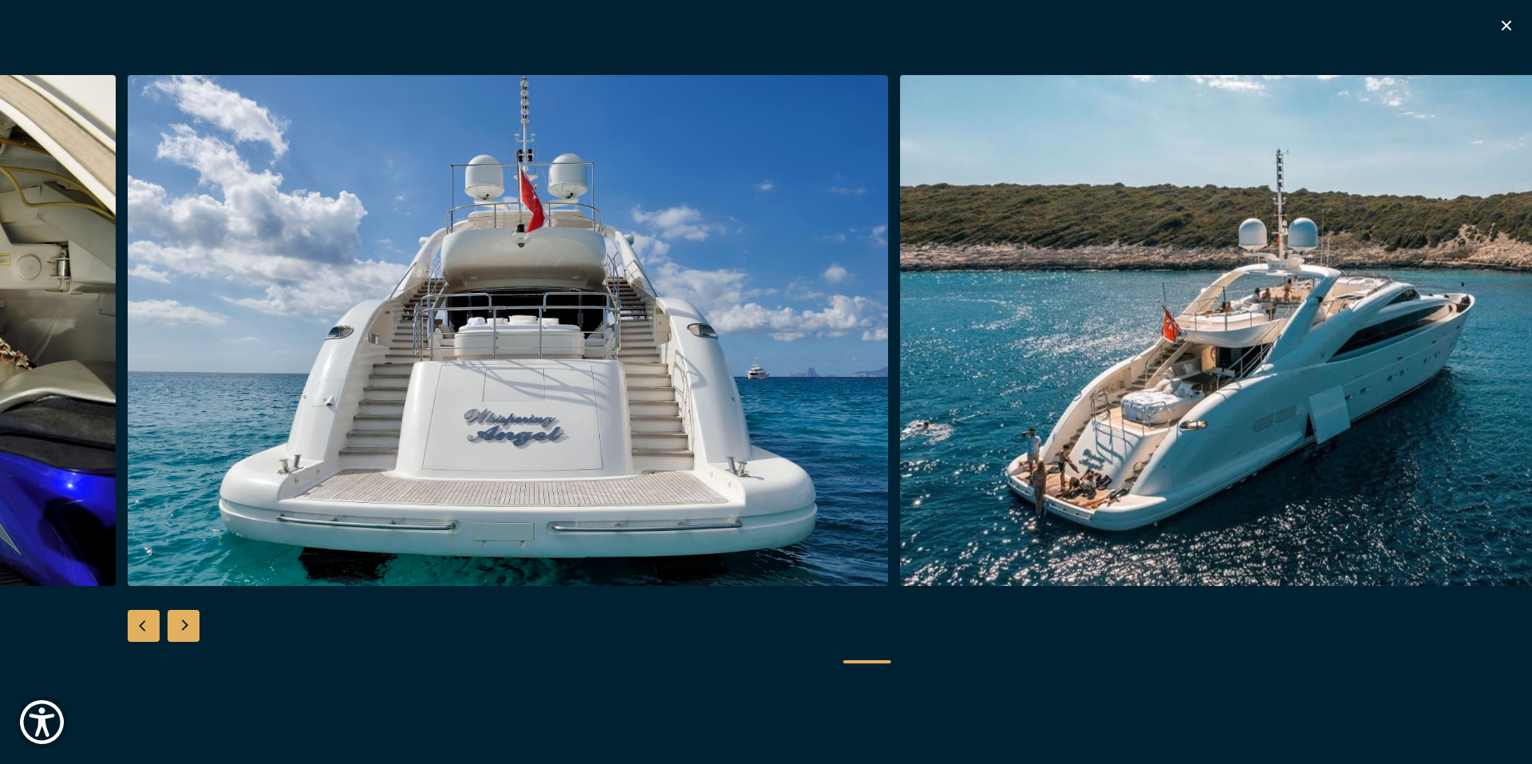
click at [182, 630] on div "Next slide" at bounding box center [184, 626] width 32 height 32
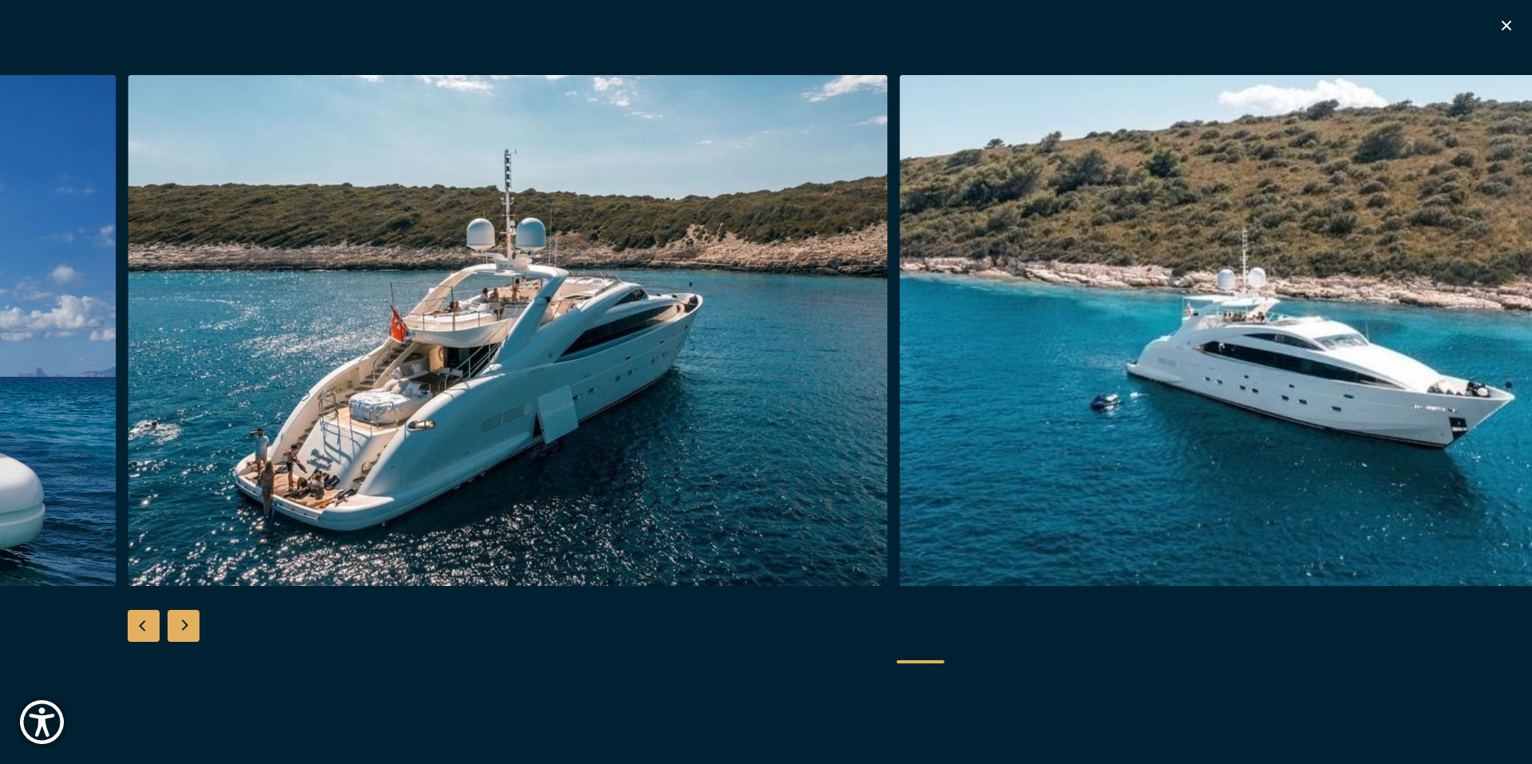
click at [182, 630] on div "Next slide" at bounding box center [184, 626] width 32 height 32
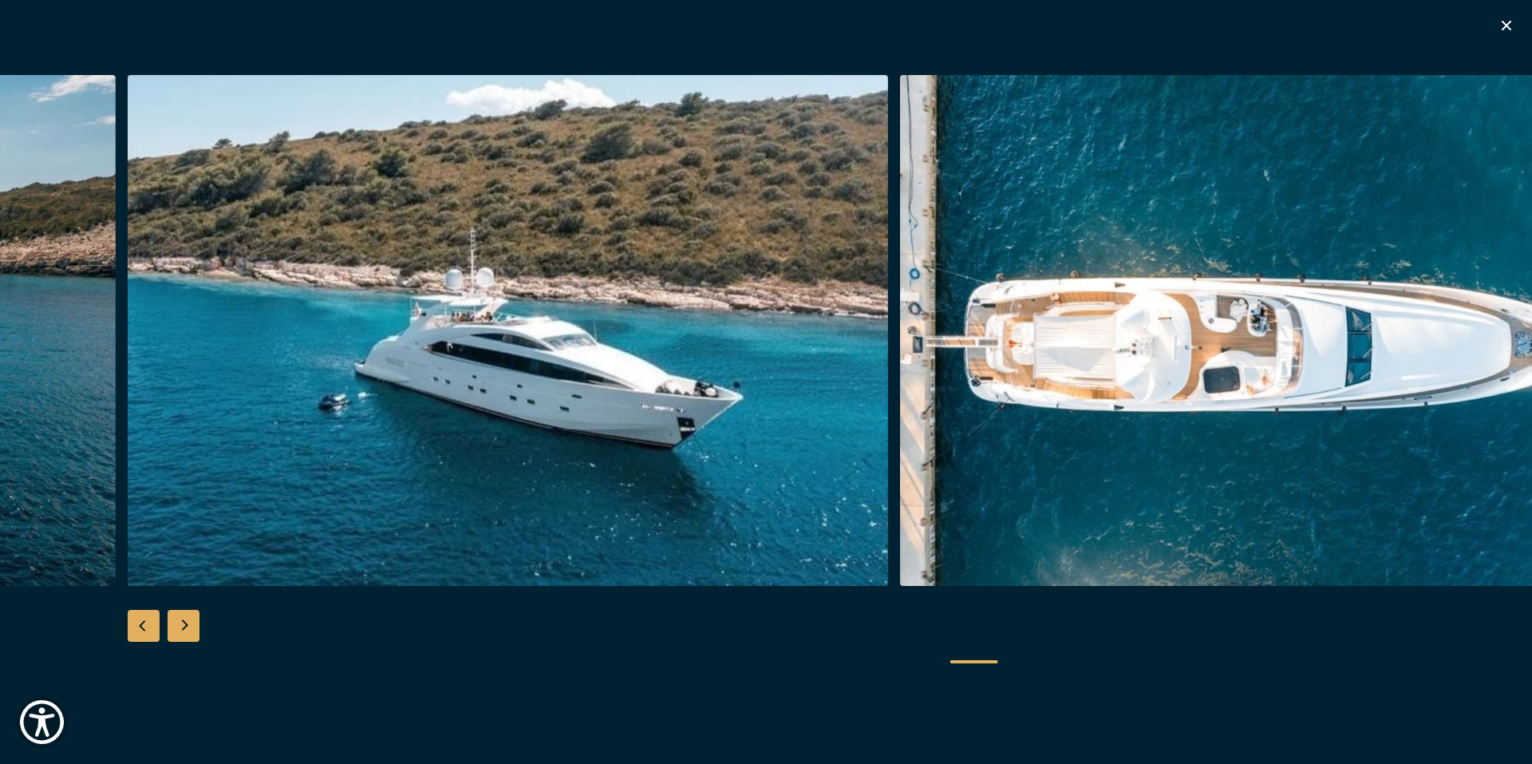
click at [182, 630] on div "Next slide" at bounding box center [184, 626] width 32 height 32
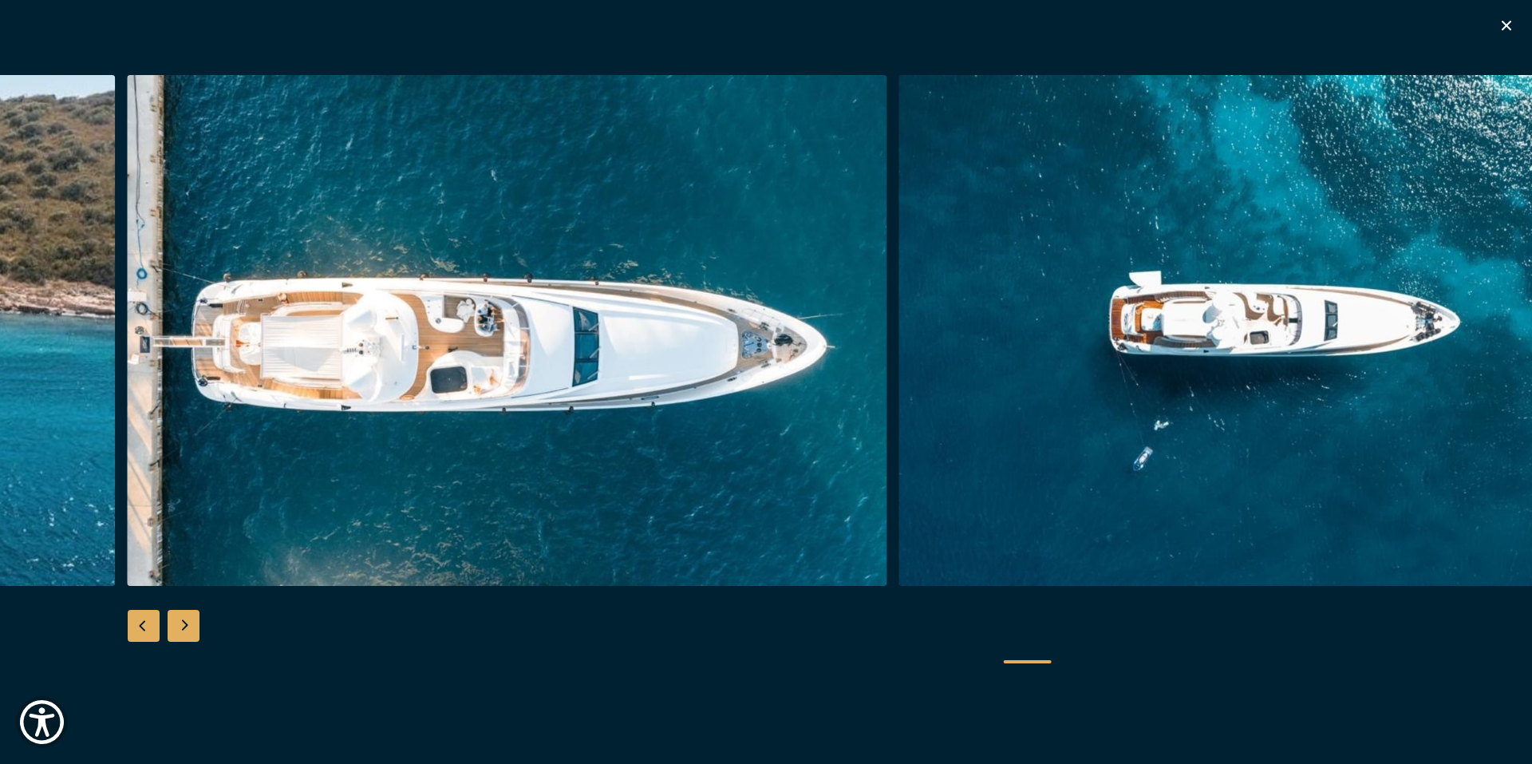
click at [183, 629] on div "Next slide" at bounding box center [184, 626] width 32 height 32
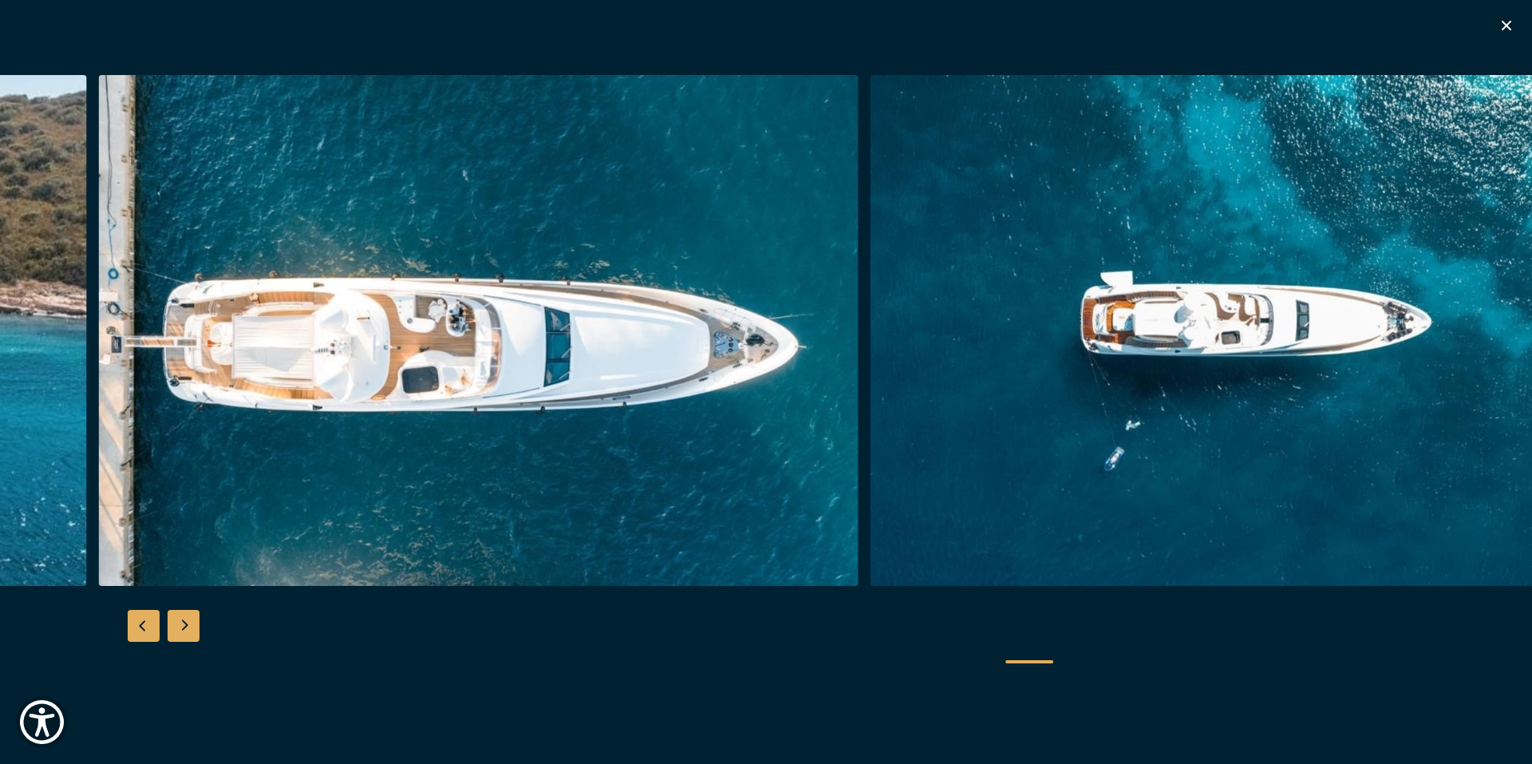
click at [182, 629] on div "Next slide" at bounding box center [184, 626] width 32 height 32
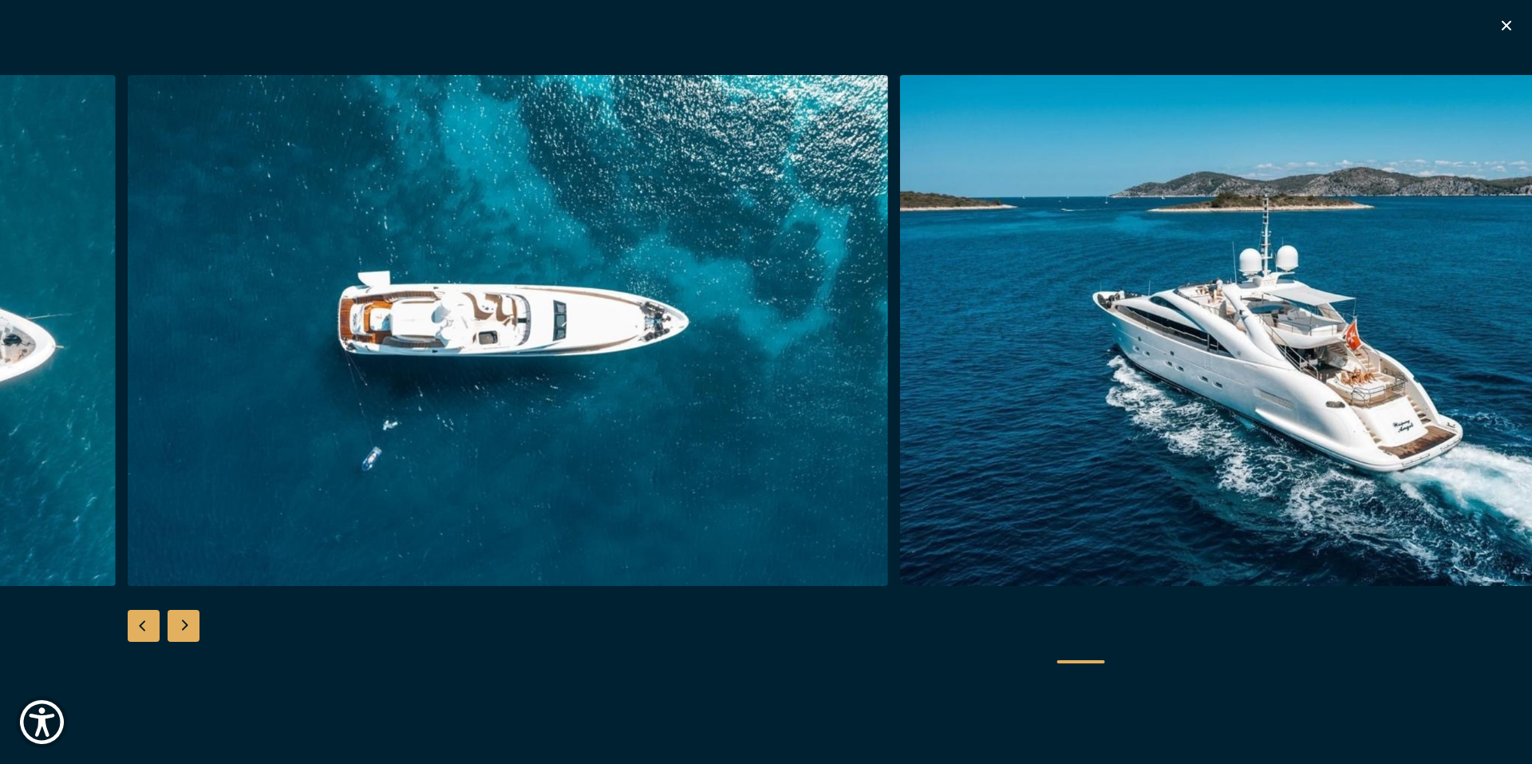
click at [182, 629] on div "Next slide" at bounding box center [184, 626] width 32 height 32
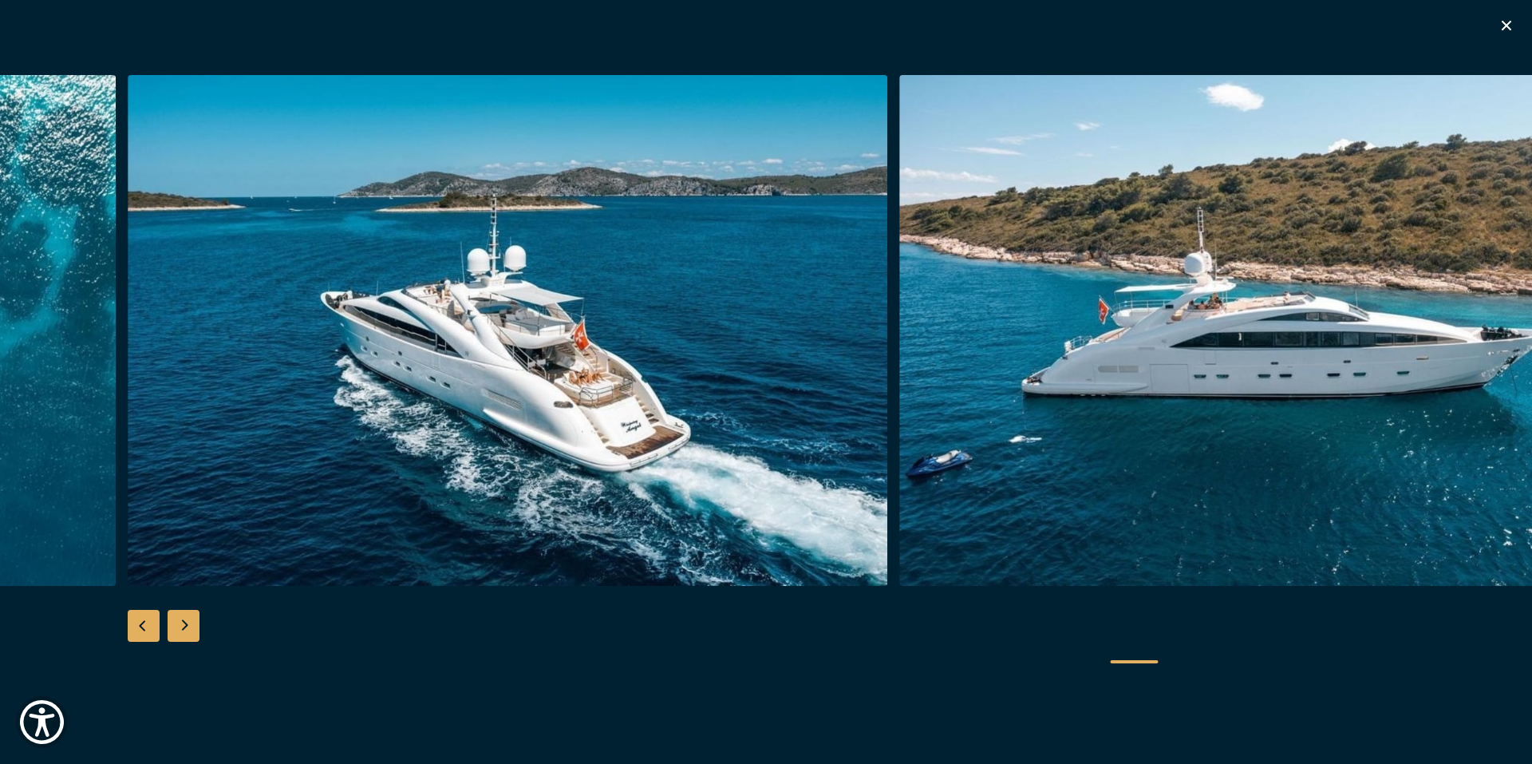
click at [181, 630] on div "Next slide" at bounding box center [184, 626] width 32 height 32
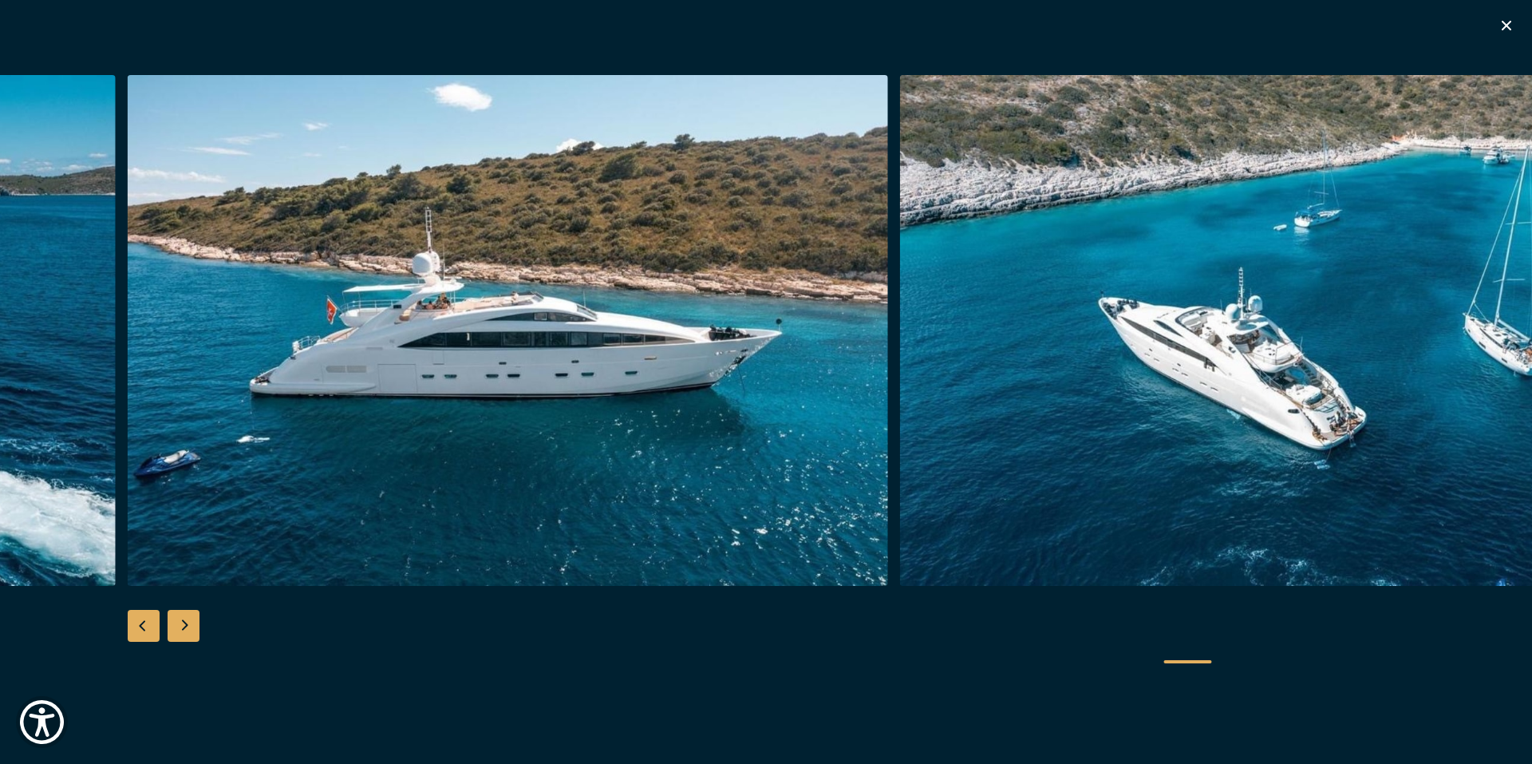
click at [179, 630] on div "Next slide" at bounding box center [184, 626] width 32 height 32
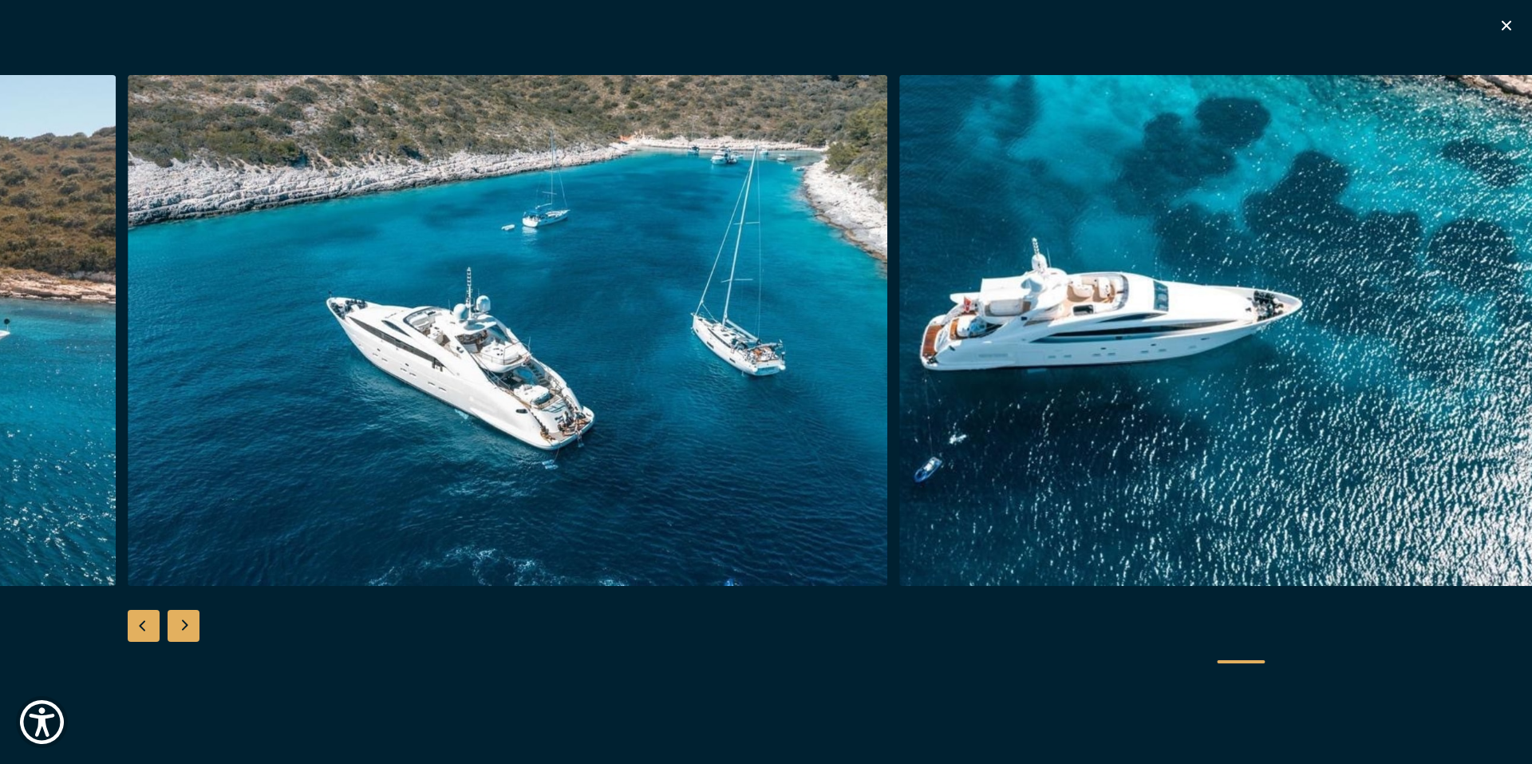
click at [188, 624] on div "Next slide" at bounding box center [184, 626] width 32 height 32
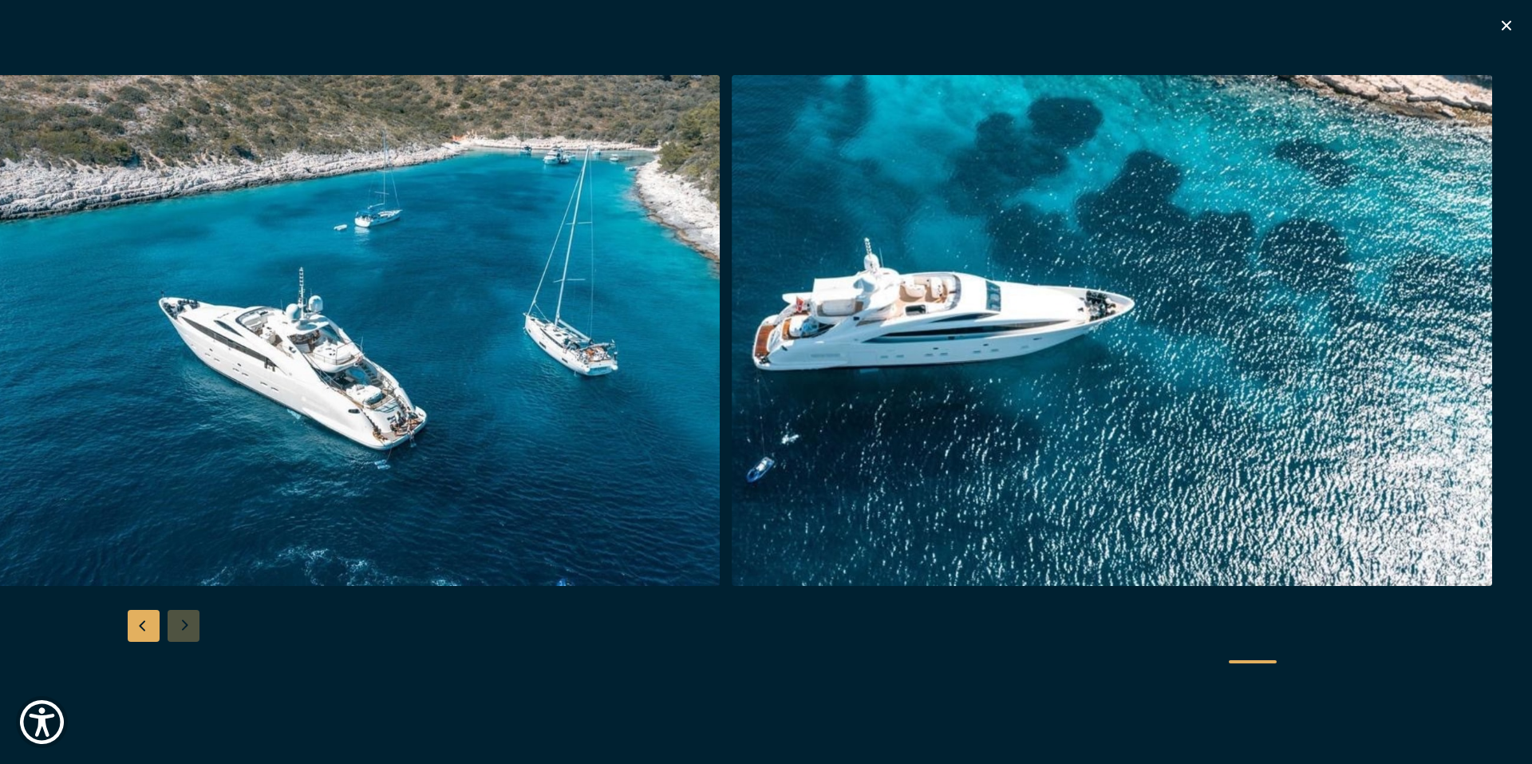
click at [186, 626] on div at bounding box center [766, 382] width 1532 height 614
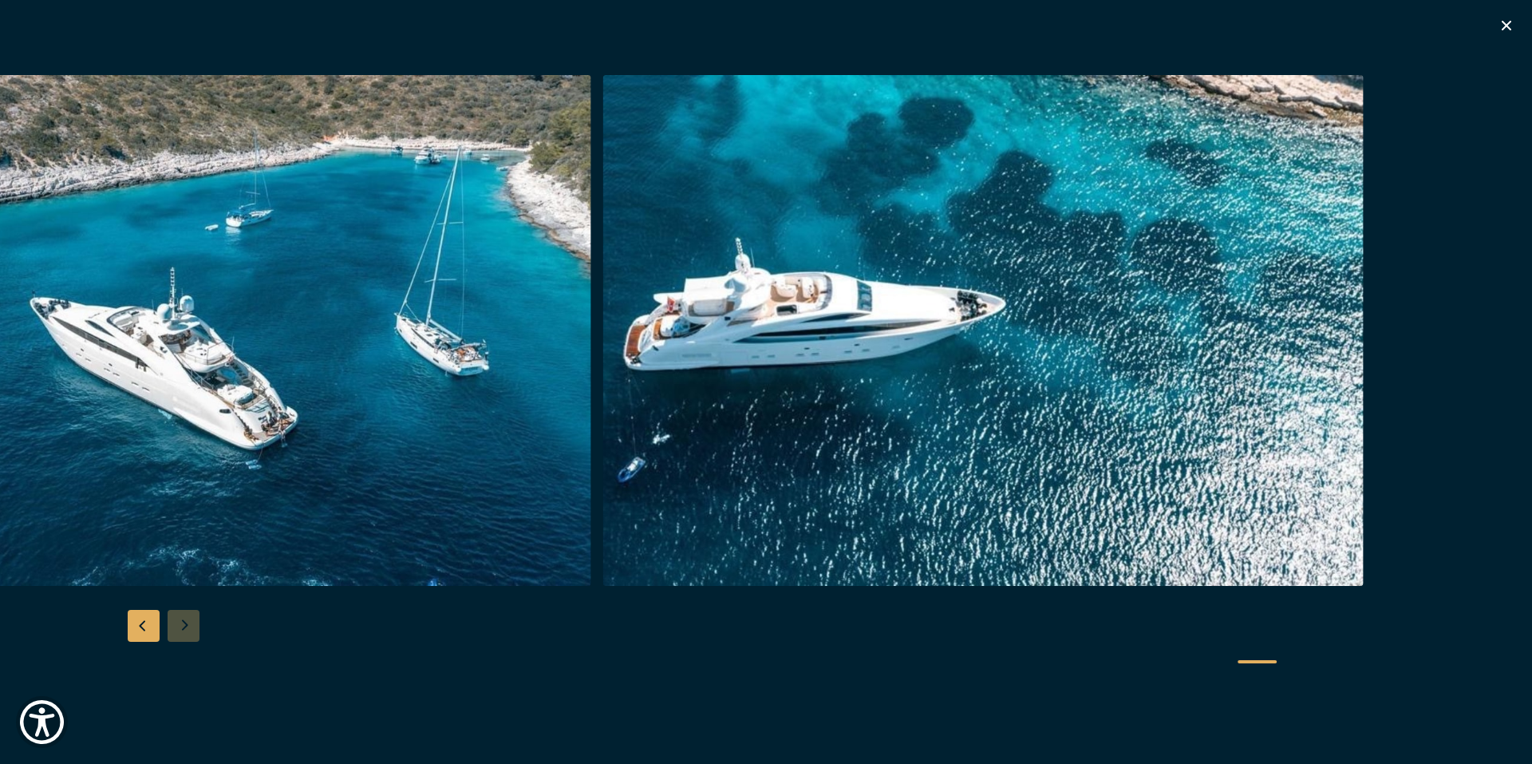
click at [784, 415] on img "button" at bounding box center [983, 330] width 761 height 511
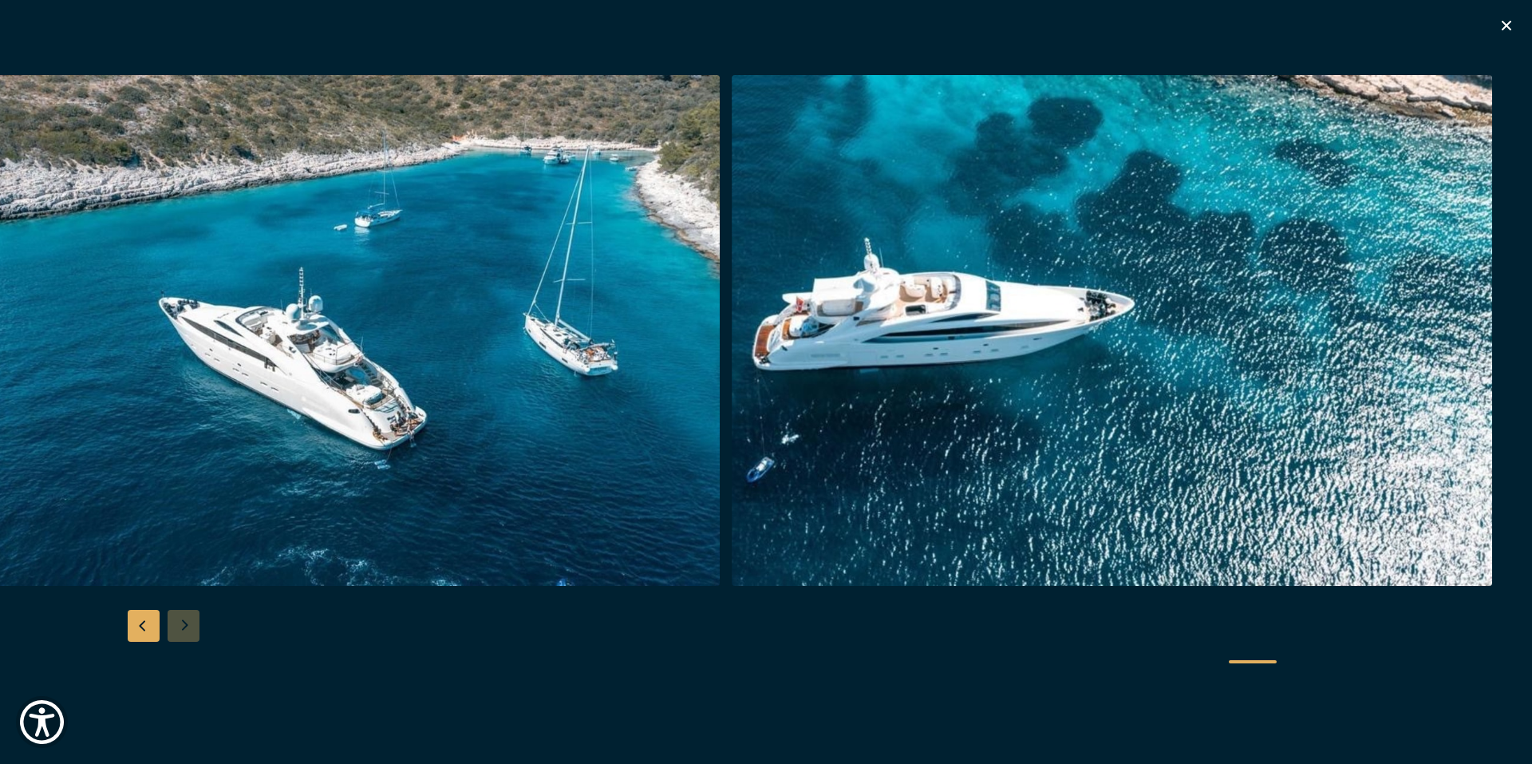
click at [1505, 24] on icon "button" at bounding box center [1507, 26] width 10 height 10
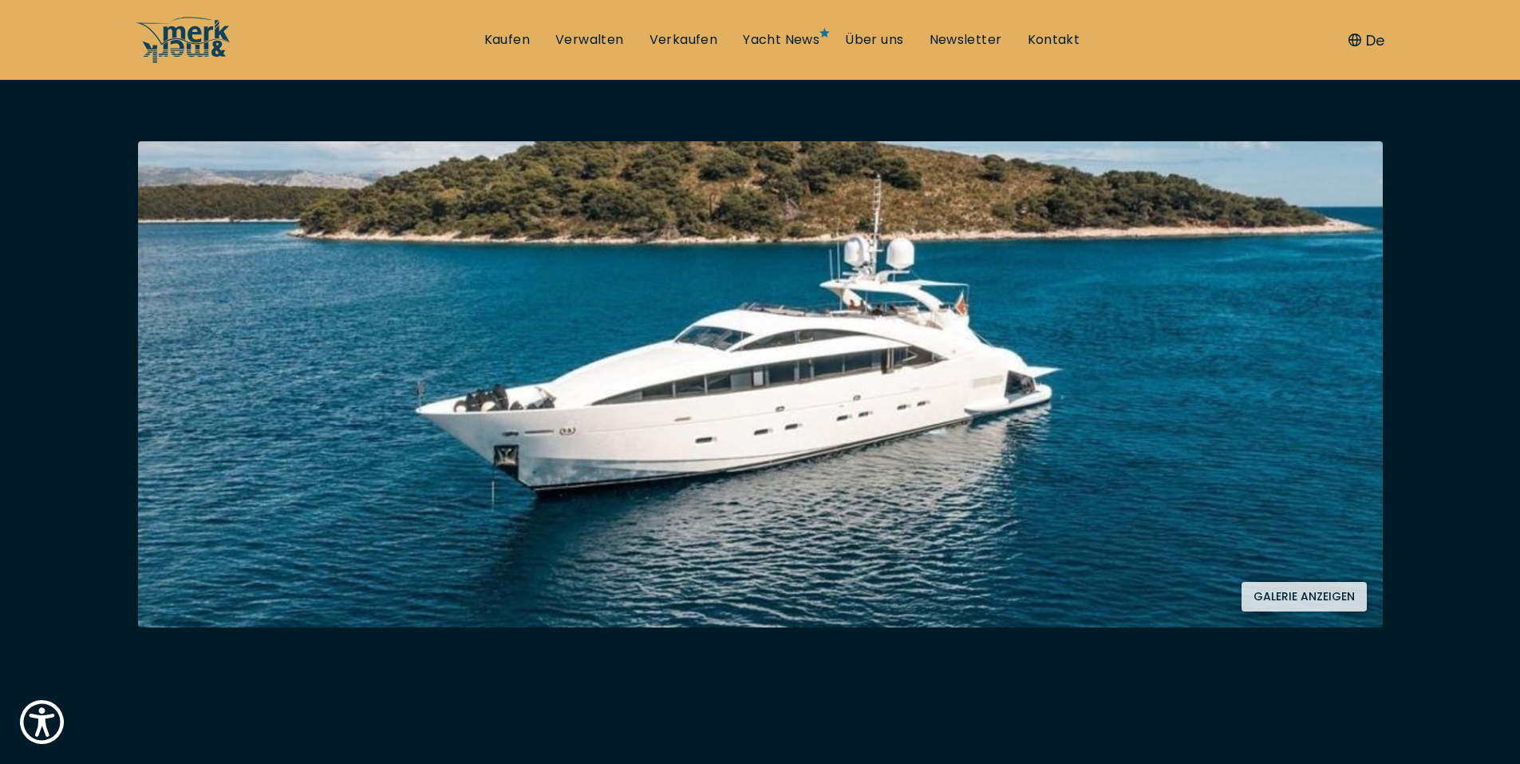
drag, startPoint x: 715, startPoint y: 479, endPoint x: 699, endPoint y: 483, distance: 16.5
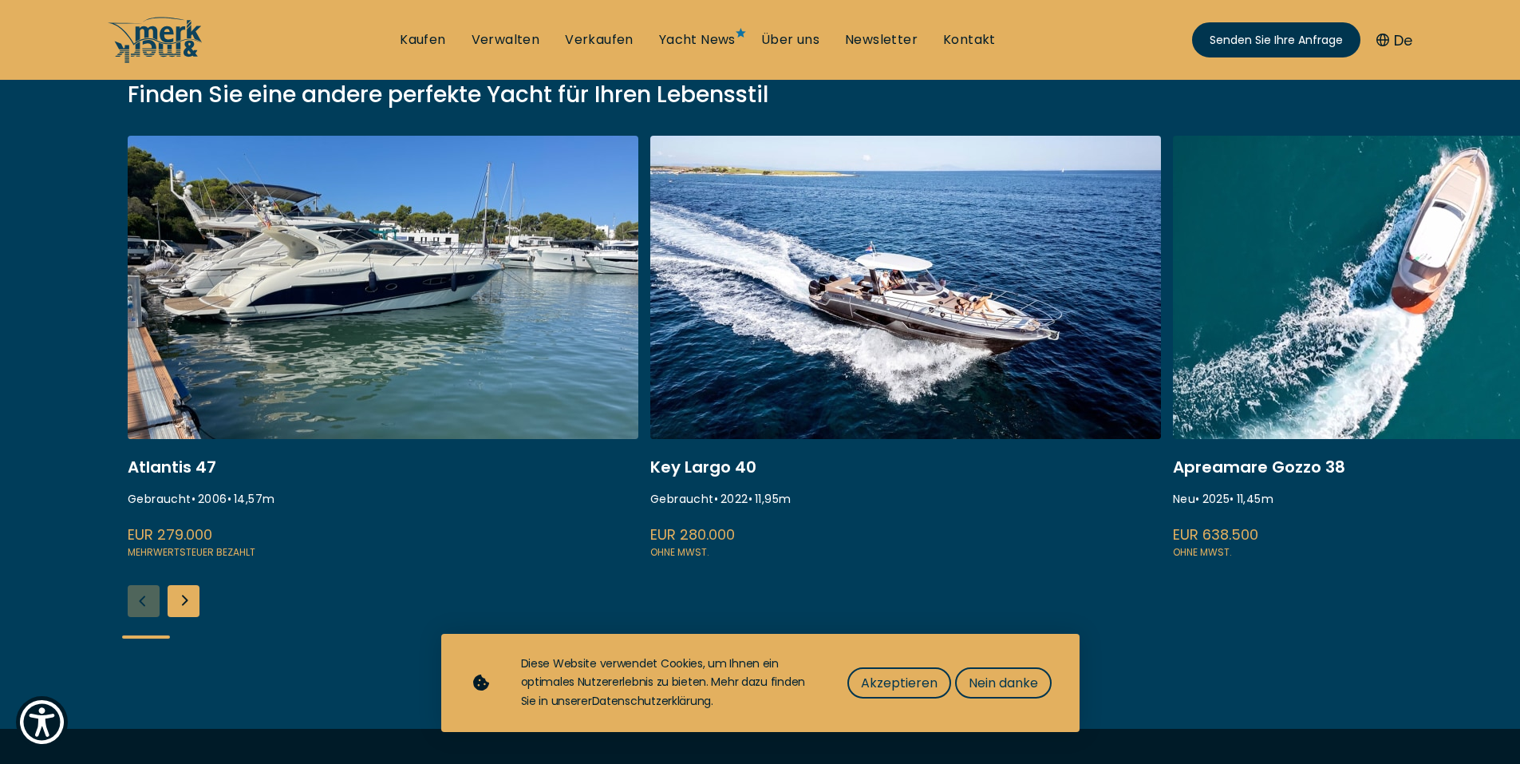
scroll to position [319, 0]
